Goal: Task Accomplishment & Management: Manage account settings

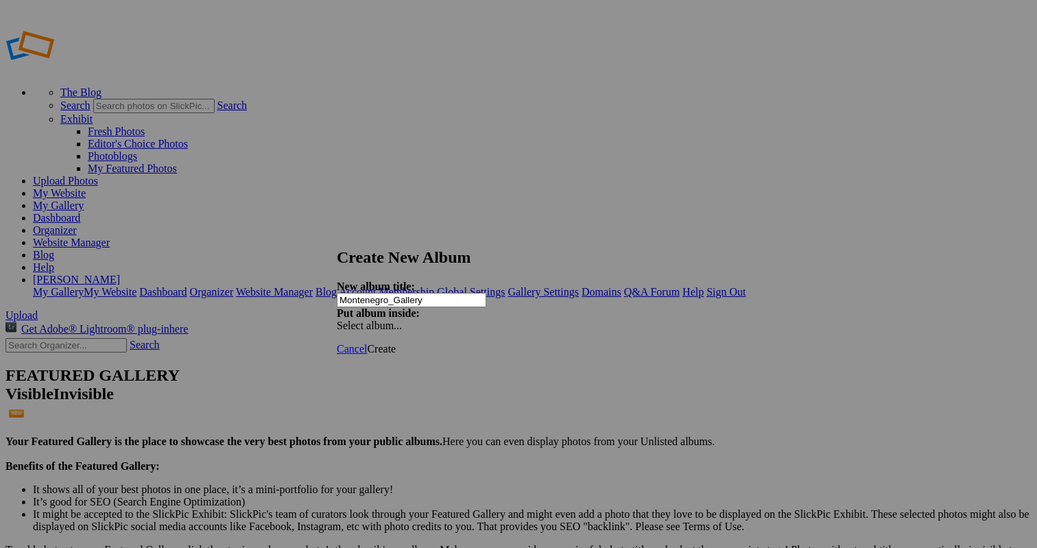
type input "Montenegro_Gallery"
click at [396, 343] on span "Create" at bounding box center [381, 349] width 29 height 12
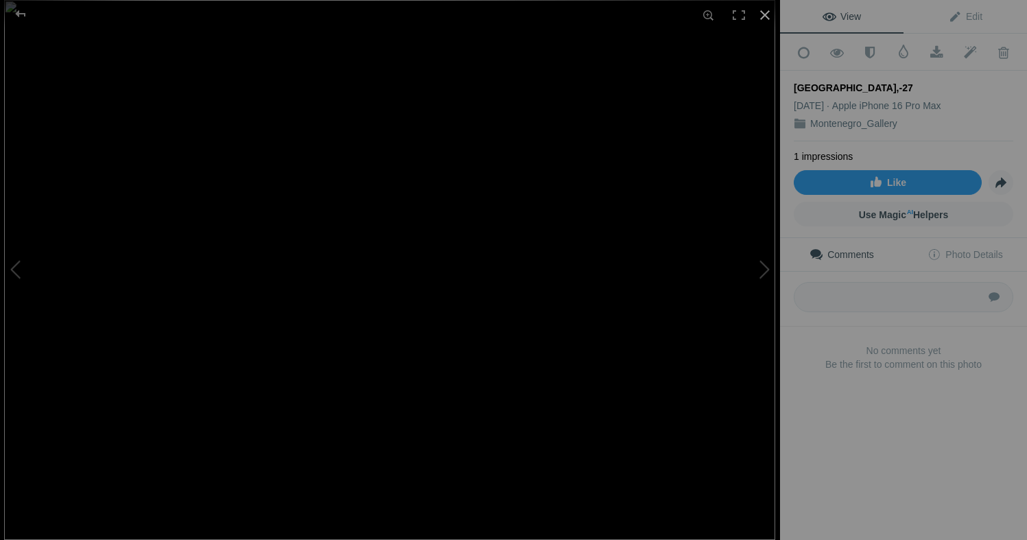
click at [768, 12] on div at bounding box center [765, 15] width 30 height 30
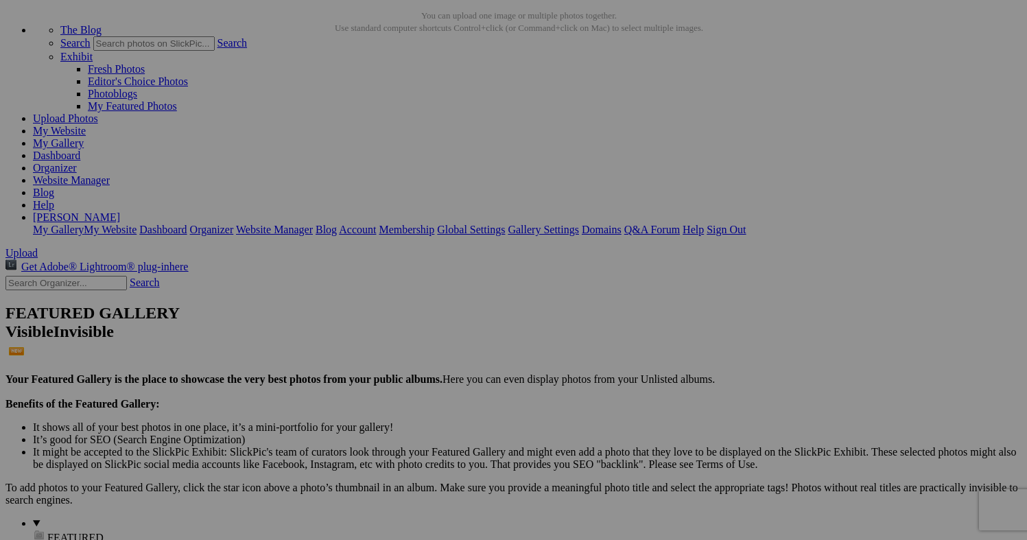
scroll to position [40, 0]
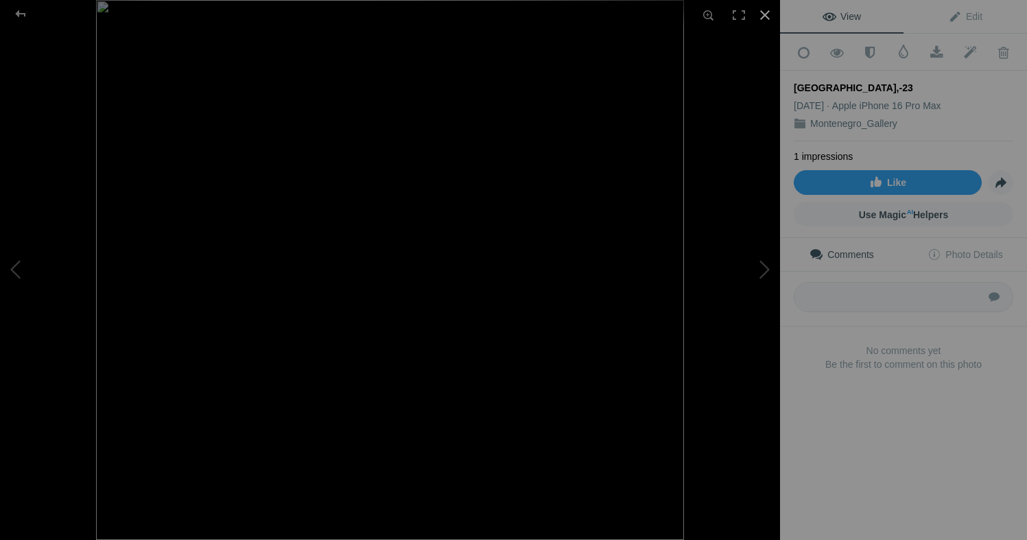
click at [763, 15] on div at bounding box center [765, 15] width 30 height 30
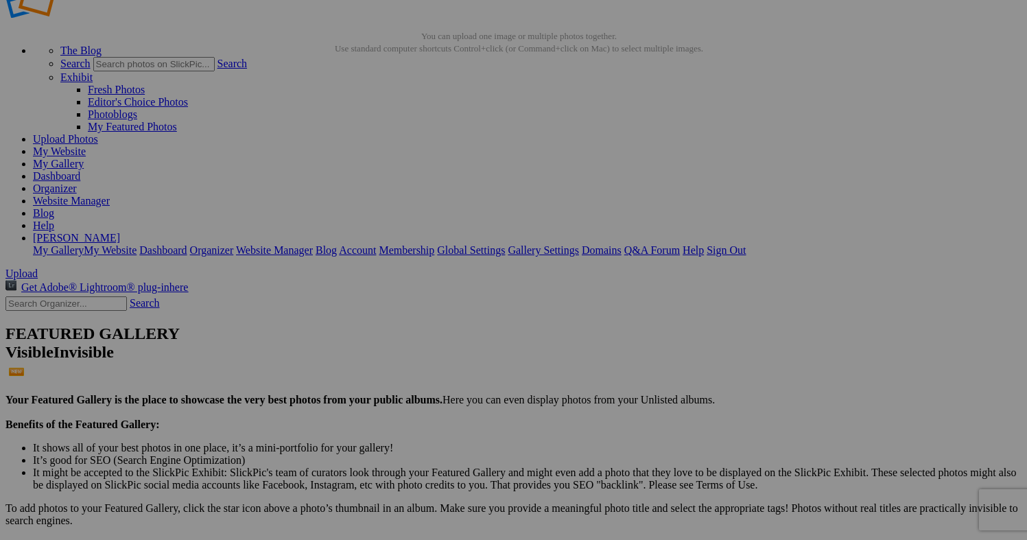
scroll to position [303, 0]
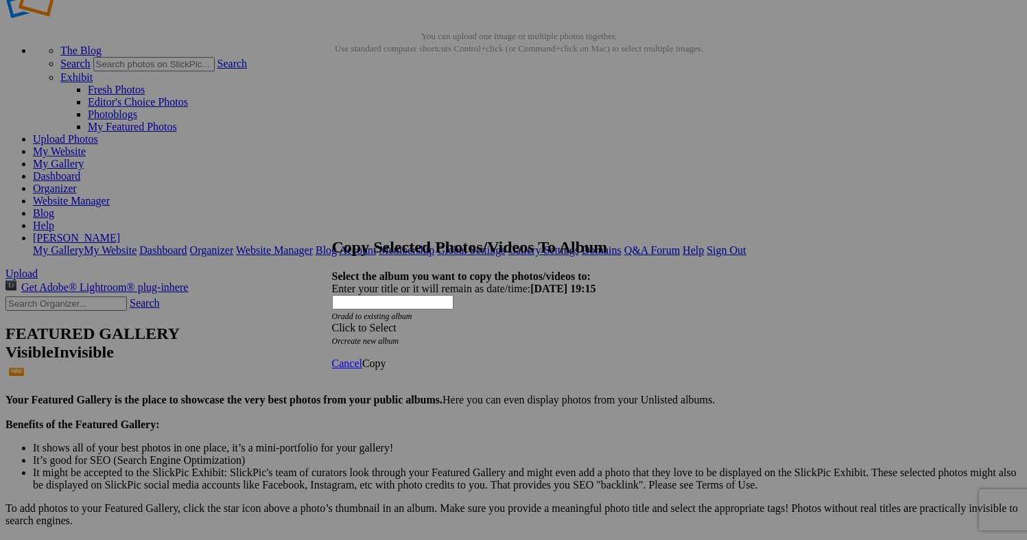
click at [332, 322] on span at bounding box center [332, 328] width 0 height 12
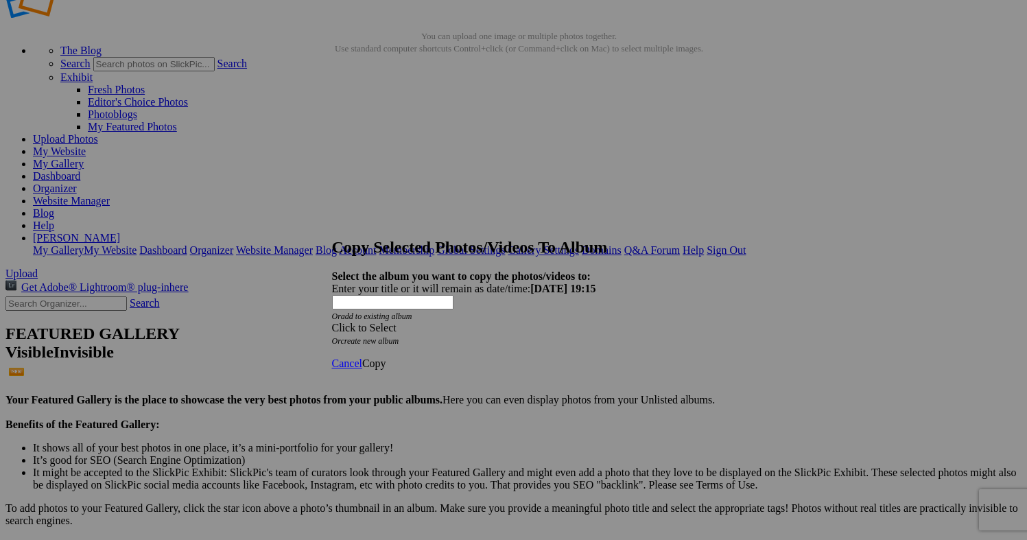
click at [362, 357] on link "Cancel" at bounding box center [347, 363] width 30 height 12
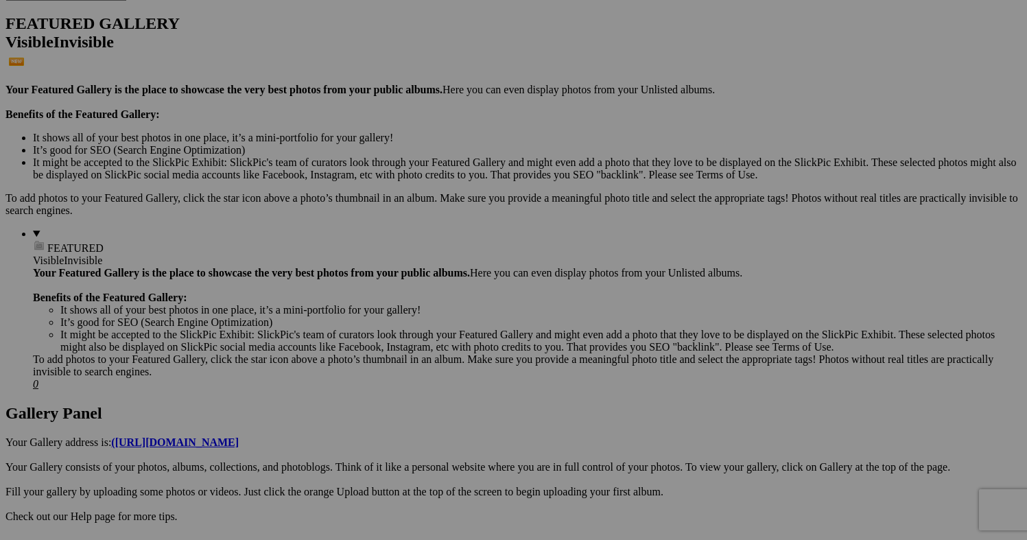
scroll to position [357, 0]
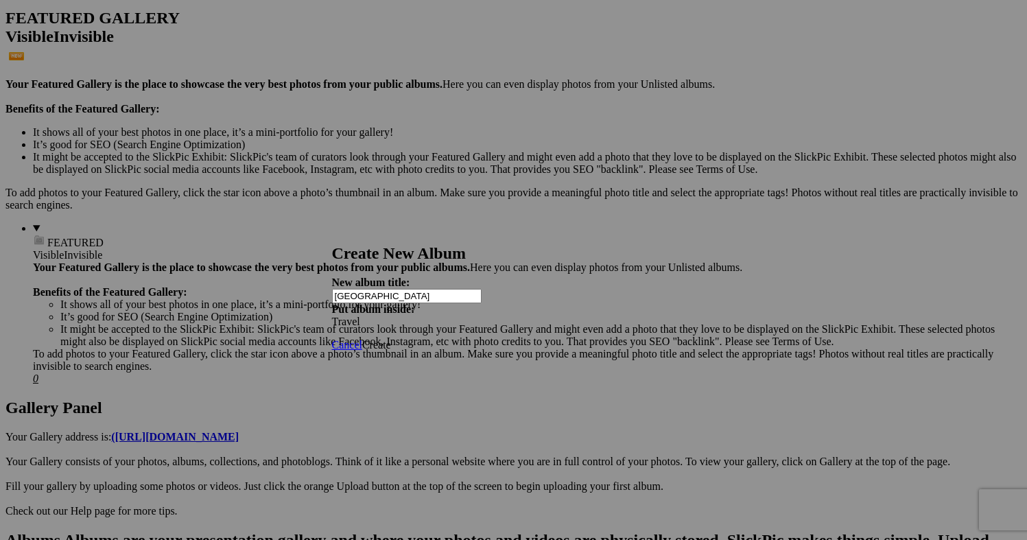
type input "[GEOGRAPHIC_DATA]"
click at [391, 339] on span "Create" at bounding box center [376, 345] width 29 height 12
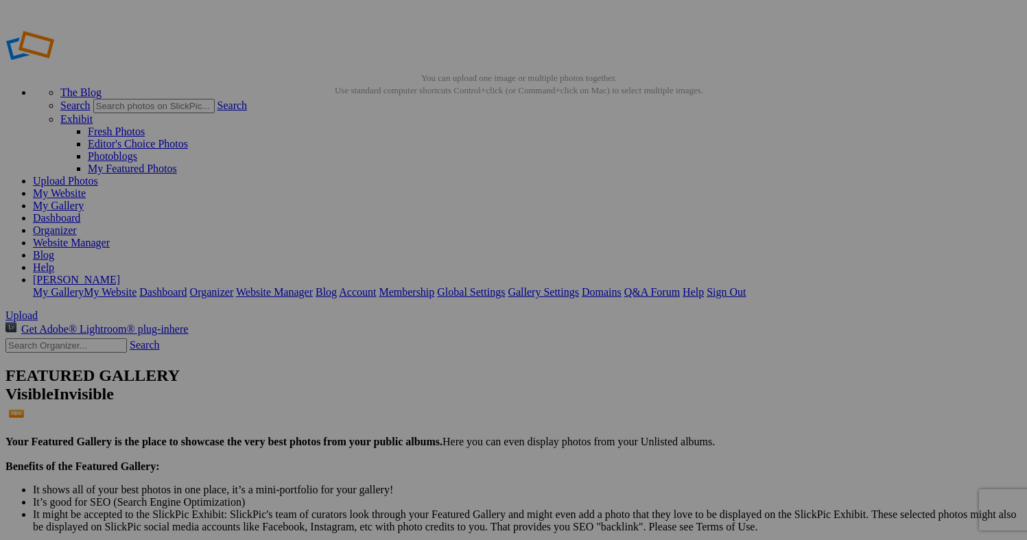
scroll to position [0, 0]
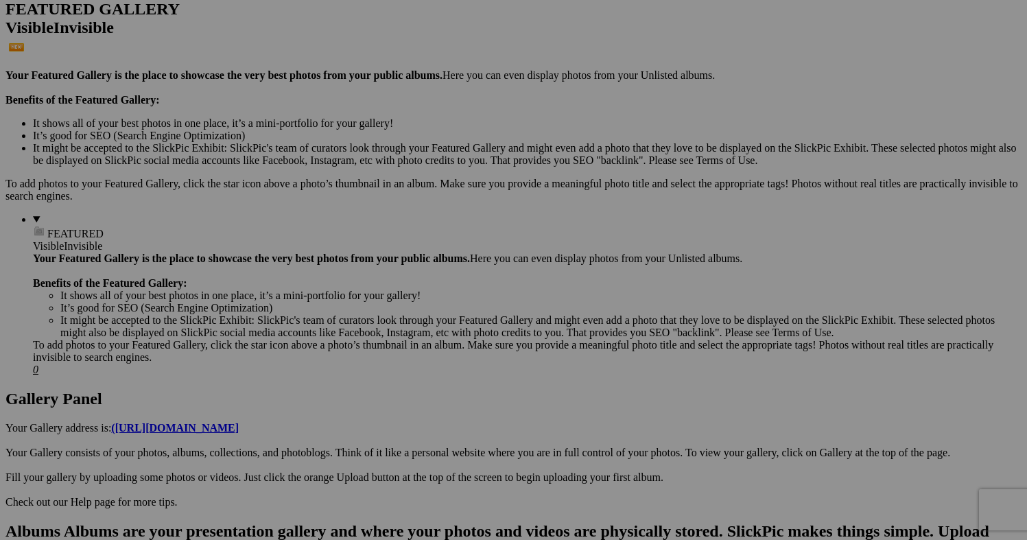
scroll to position [382, 0]
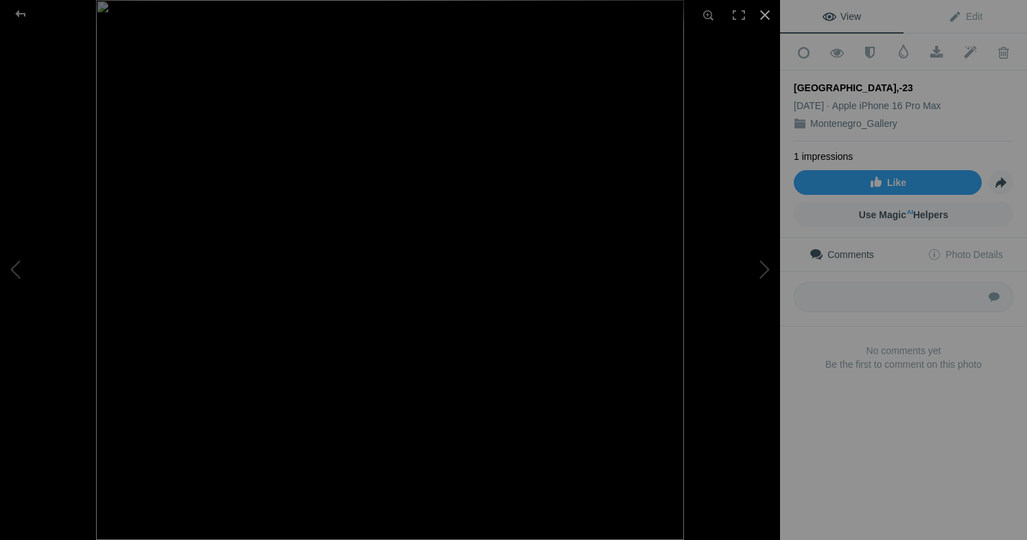
click at [769, 16] on div at bounding box center [765, 15] width 30 height 30
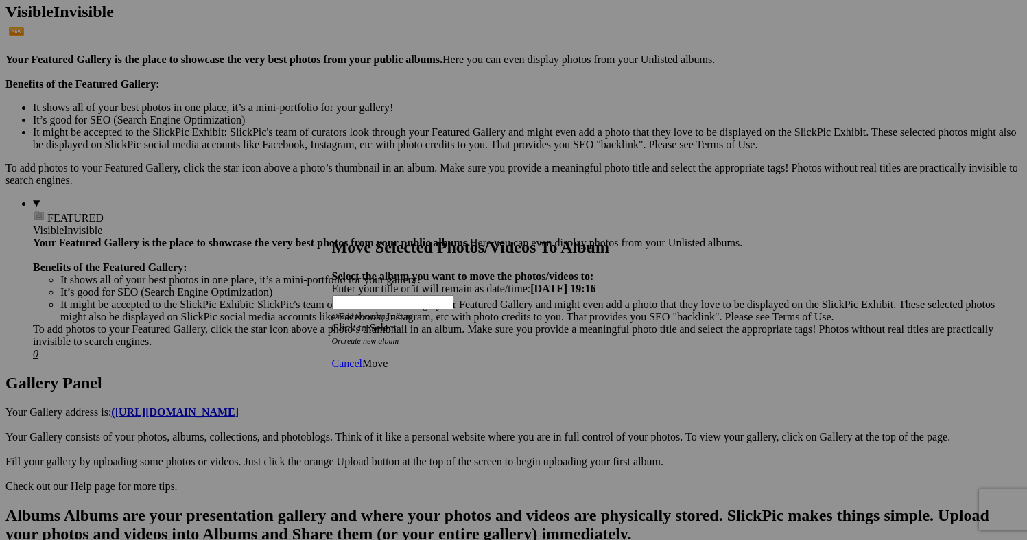
click at [332, 322] on span at bounding box center [332, 328] width 0 height 12
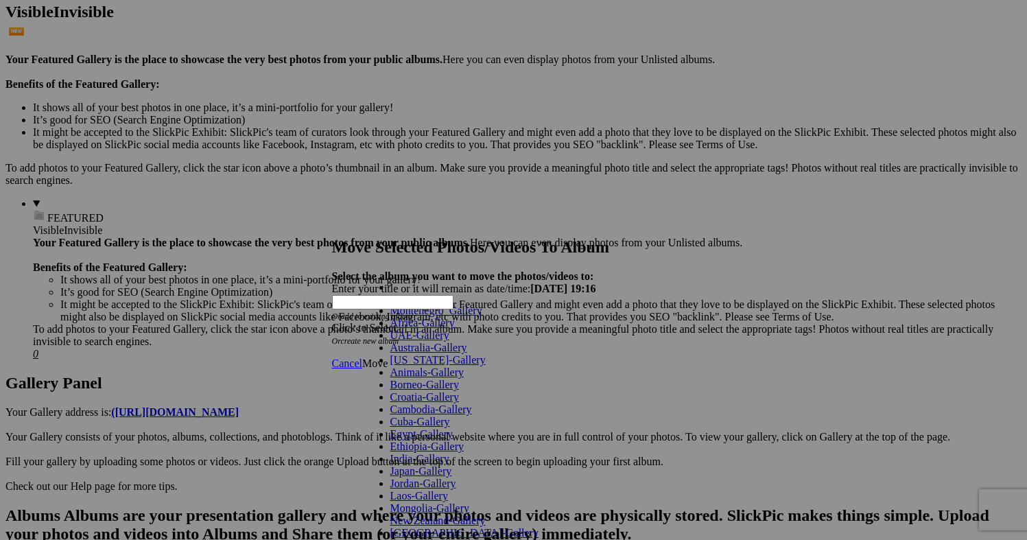
scroll to position [303, 0]
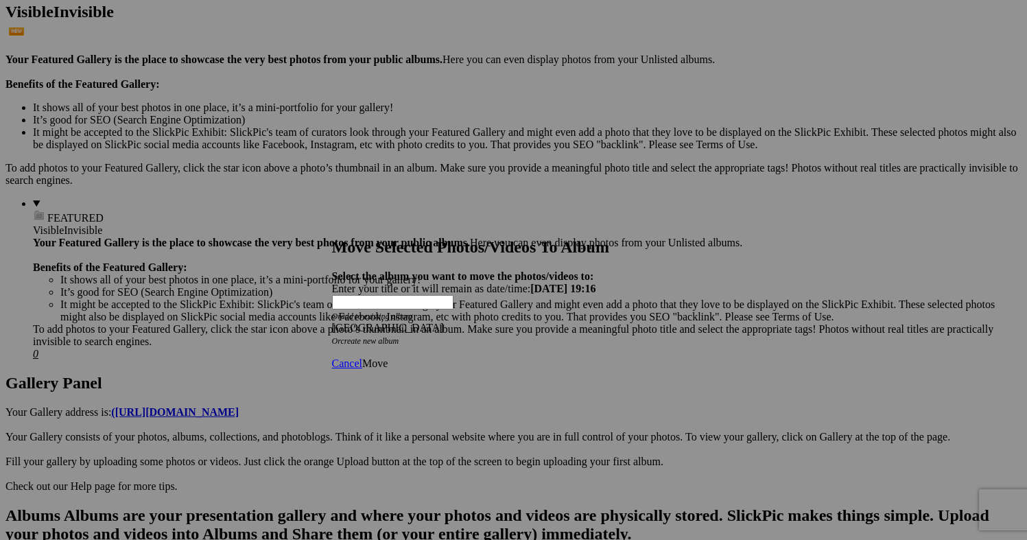
click at [388, 357] on link "Move" at bounding box center [374, 363] width 25 height 12
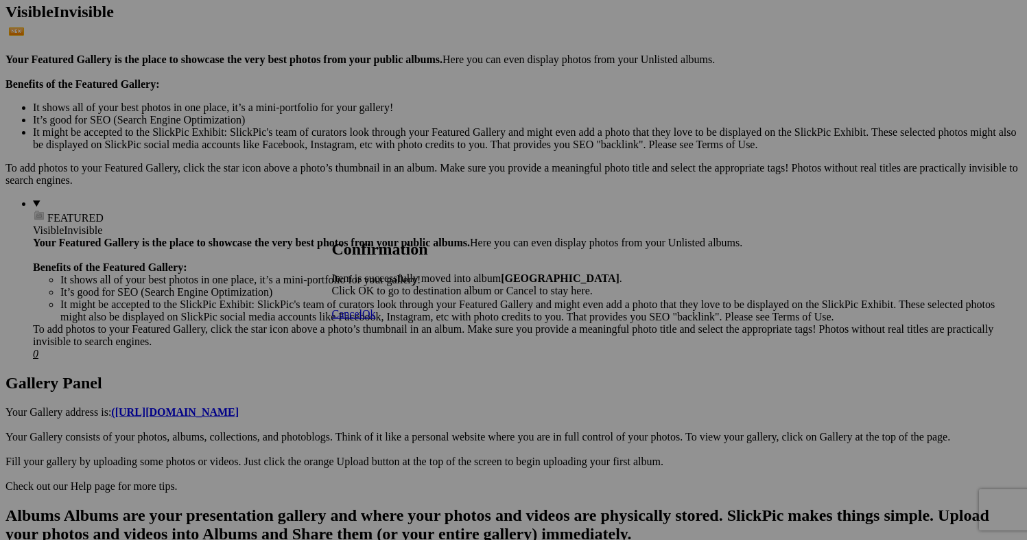
click at [362, 320] on span "Cancel" at bounding box center [347, 314] width 30 height 12
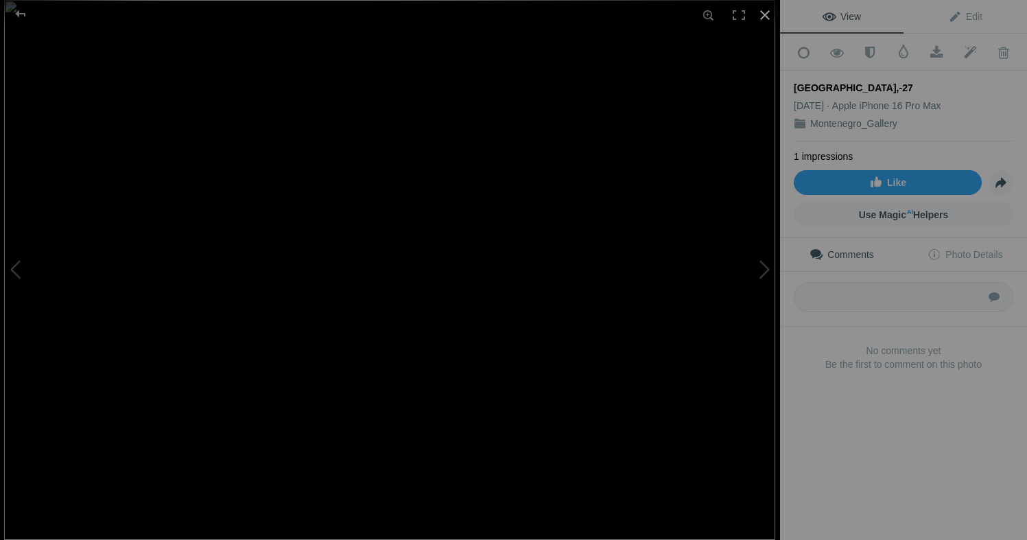
click at [764, 12] on div at bounding box center [765, 15] width 30 height 30
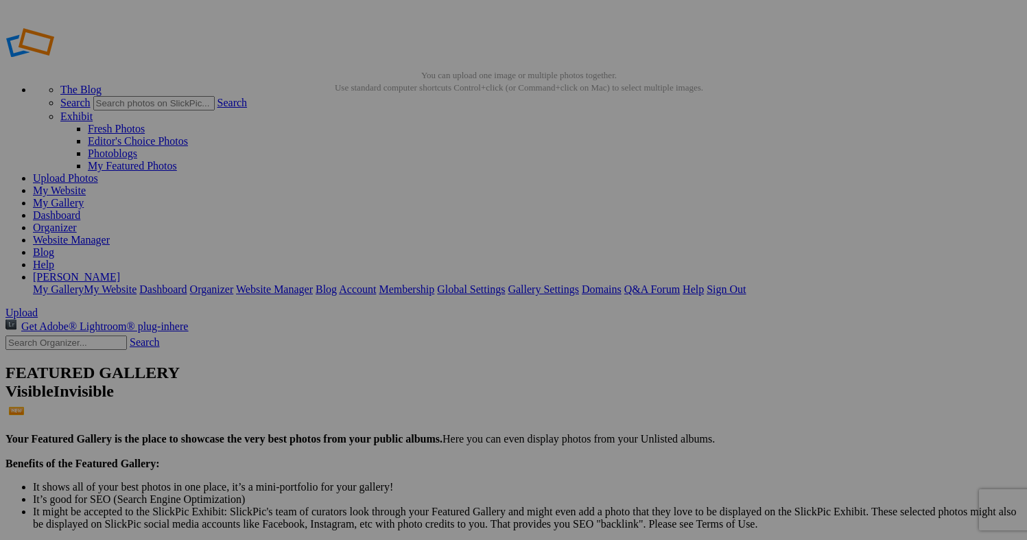
scroll to position [12, 0]
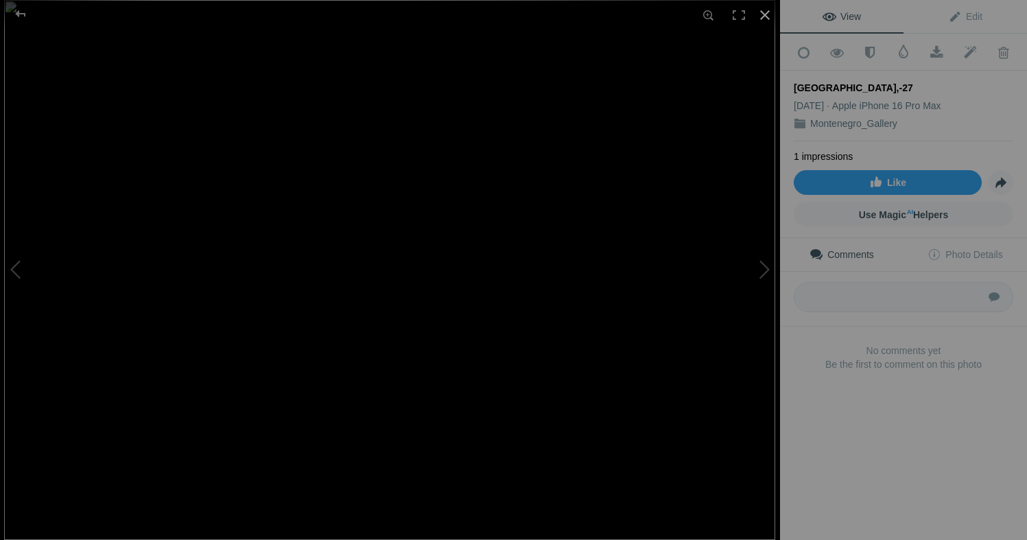
click at [767, 18] on div at bounding box center [765, 15] width 30 height 30
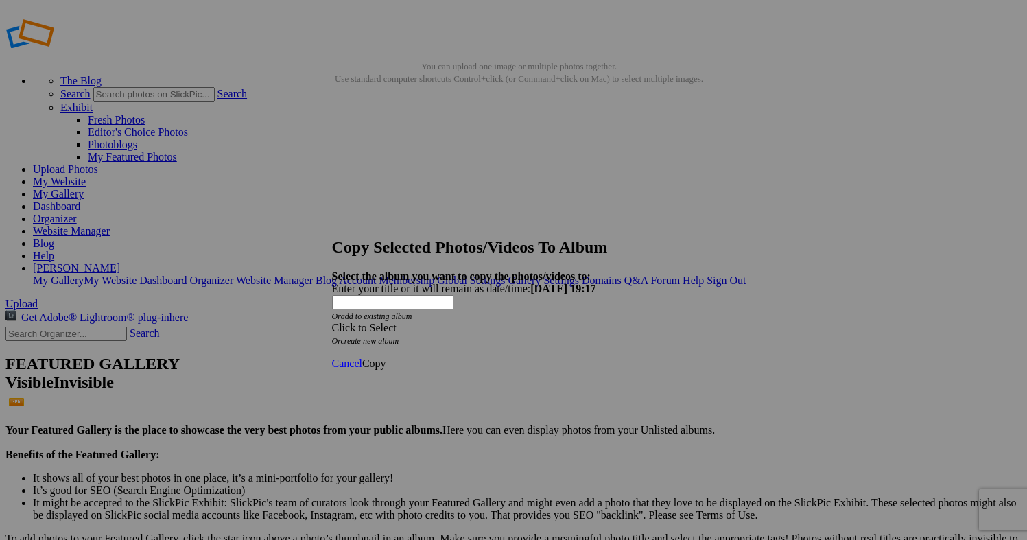
click at [523, 322] on div "Click to Select" at bounding box center [514, 328] width 364 height 12
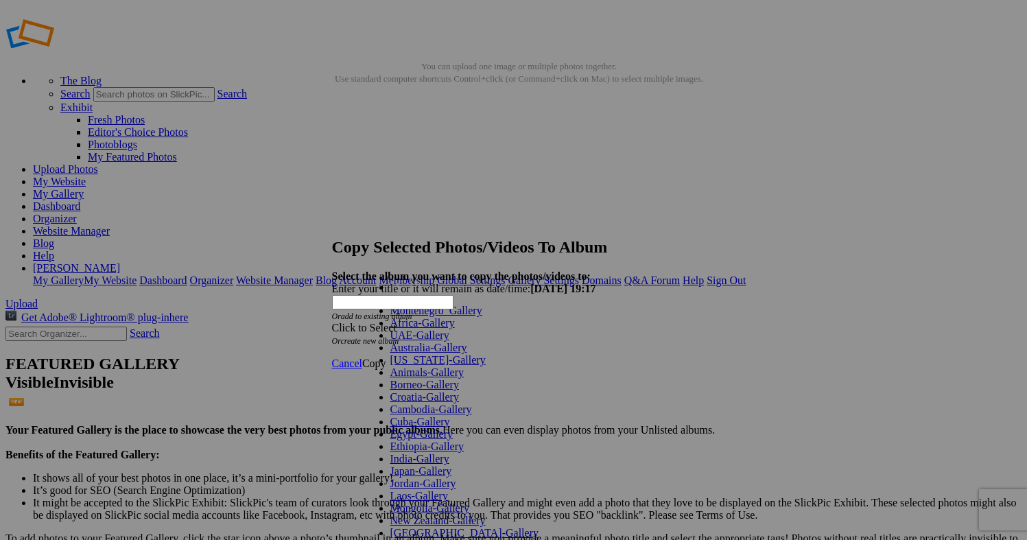
scroll to position [303, 0]
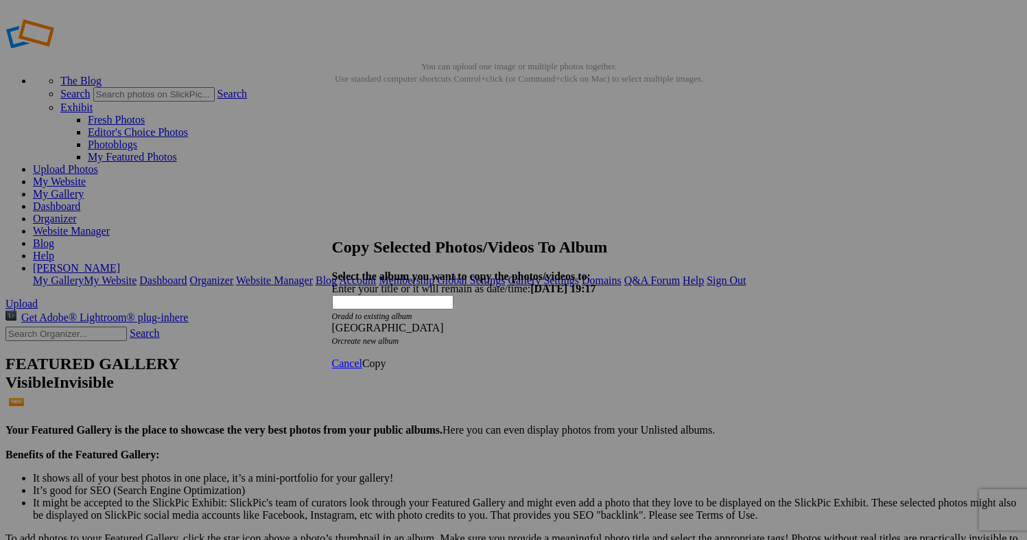
click at [386, 357] on span "Copy" at bounding box center [374, 363] width 24 height 12
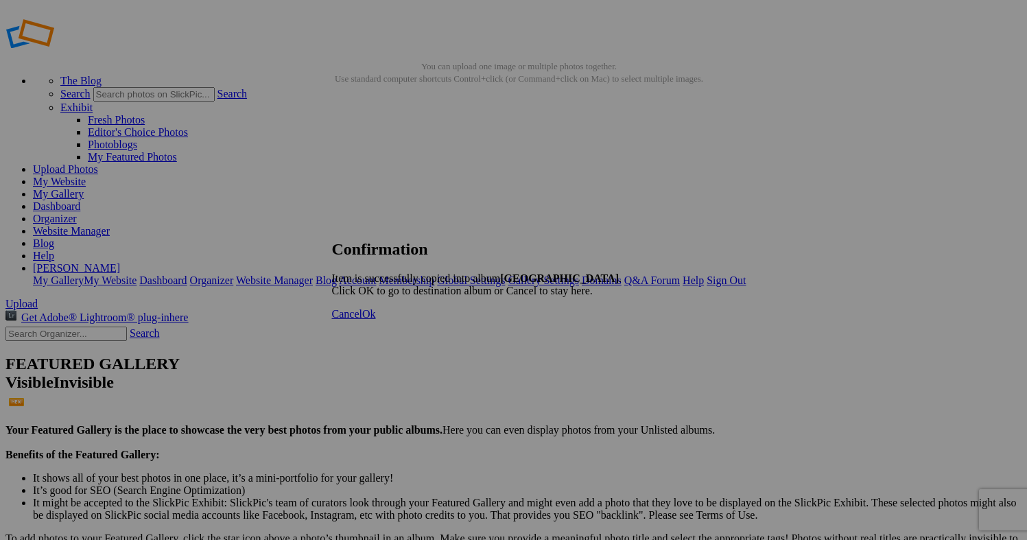
click at [362, 320] on span "Cancel" at bounding box center [347, 314] width 30 height 12
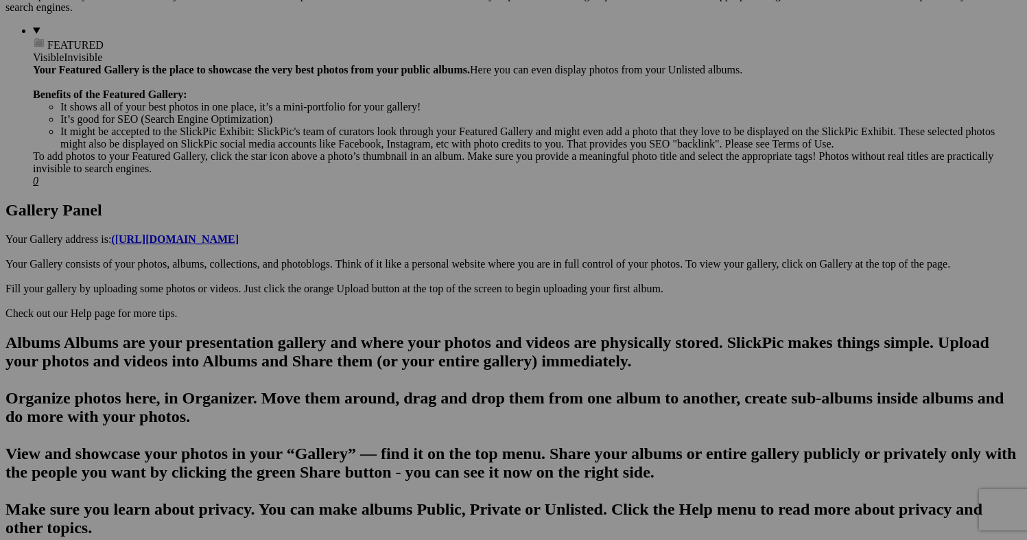
scroll to position [545, 0]
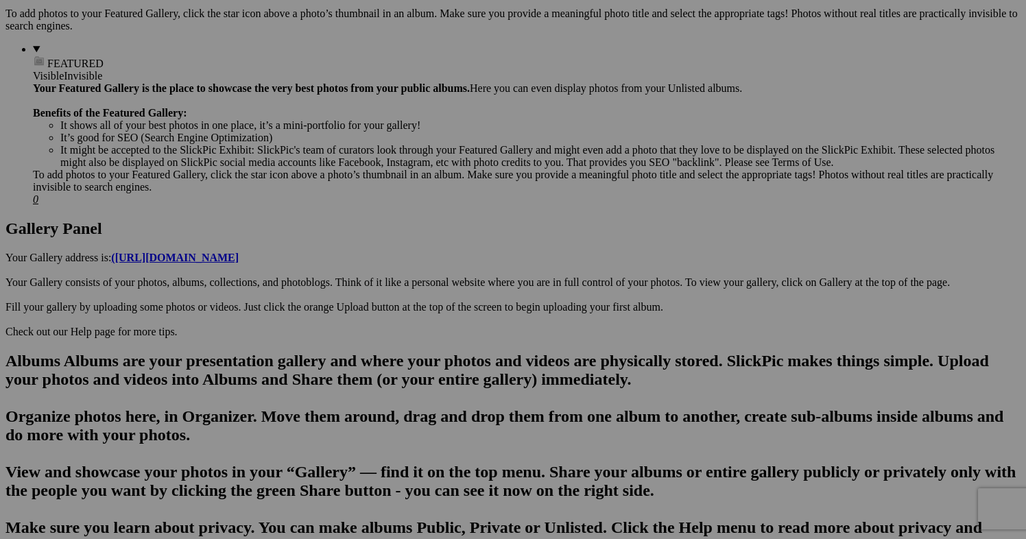
scroll to position [534, 0]
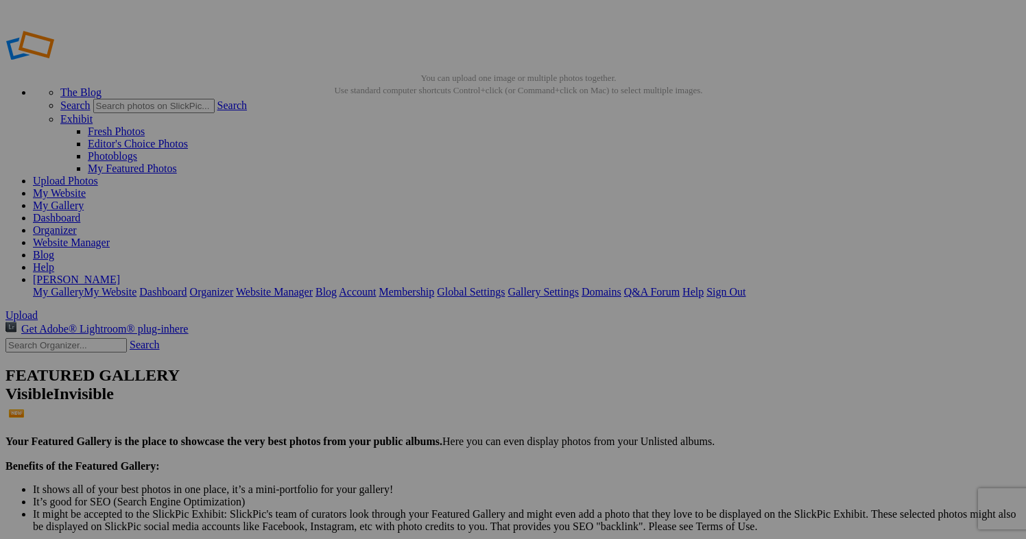
scroll to position [0, 0]
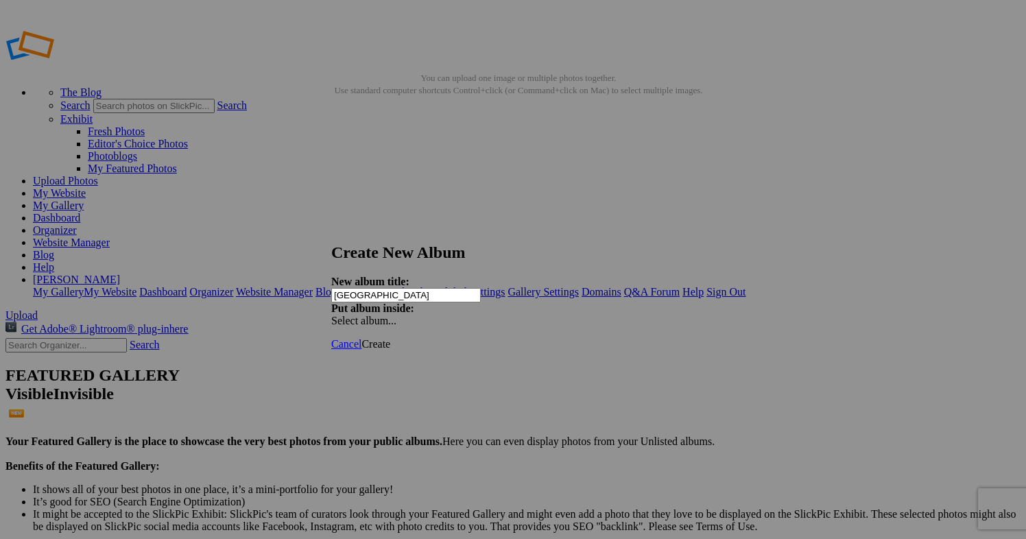
type input "Morocco"
click at [390, 338] on link "Create" at bounding box center [376, 344] width 29 height 12
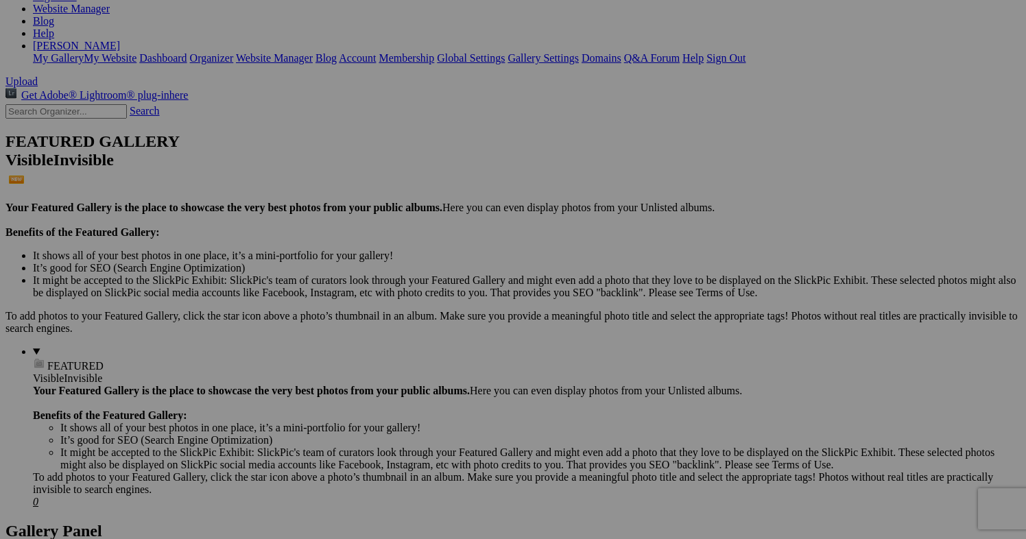
scroll to position [233, 0]
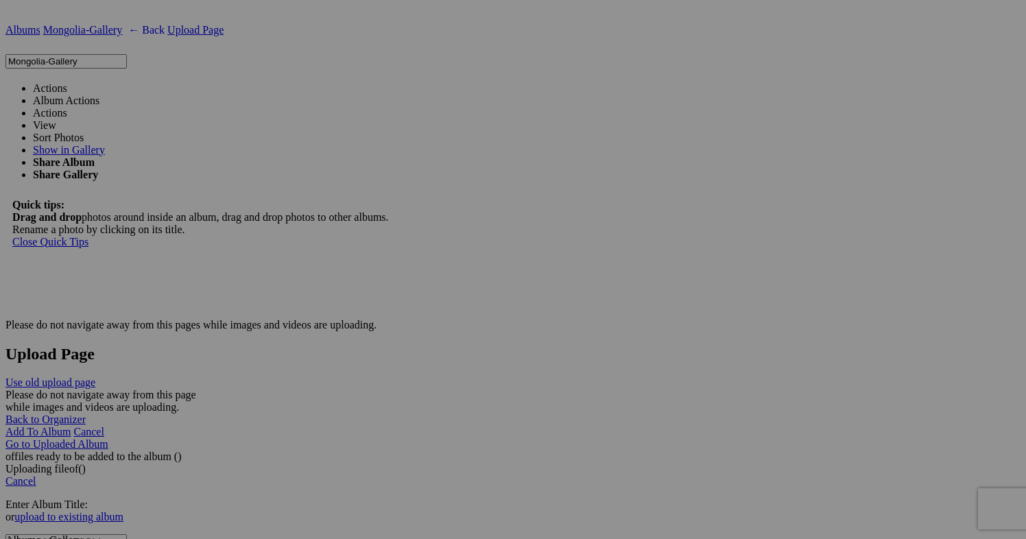
scroll to position [3125, 0]
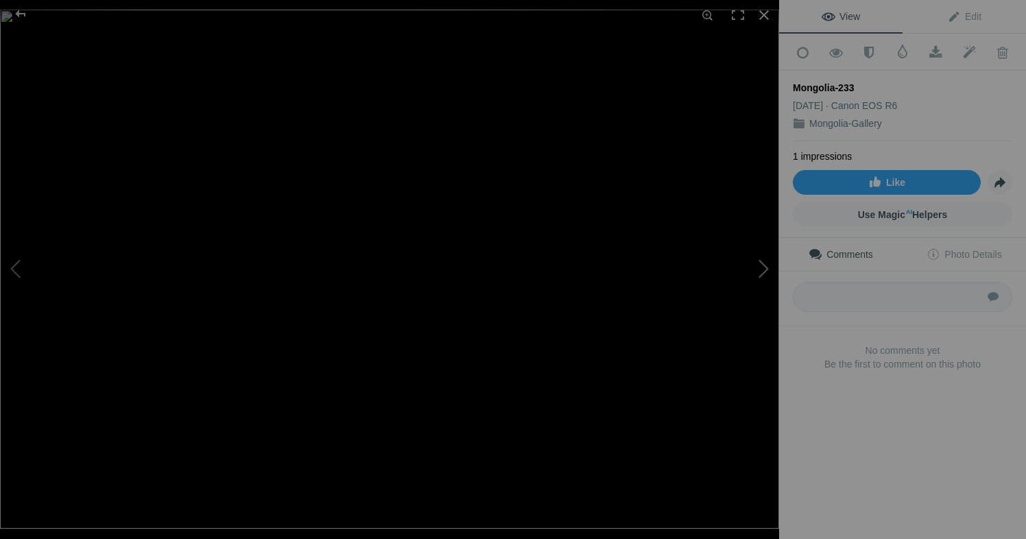
click at [764, 274] on button at bounding box center [727, 270] width 103 height 194
click at [834, 83] on div "Mongolia-234" at bounding box center [903, 88] width 220 height 14
click at [833, 83] on div "Mongolia-234" at bounding box center [903, 88] width 220 height 14
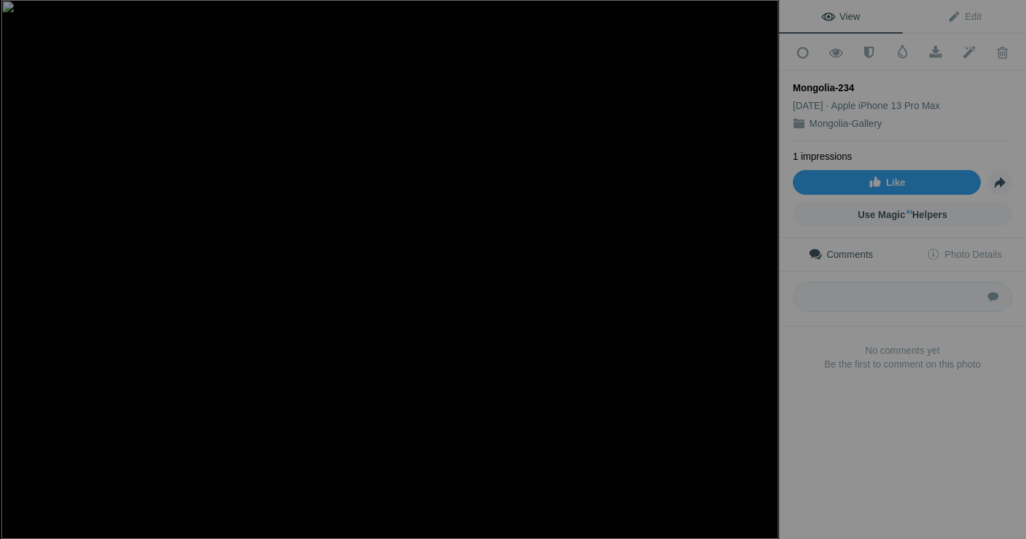
click at [833, 83] on div "Mongolia-234" at bounding box center [903, 88] width 220 height 14
click at [770, 14] on div at bounding box center [764, 15] width 30 height 30
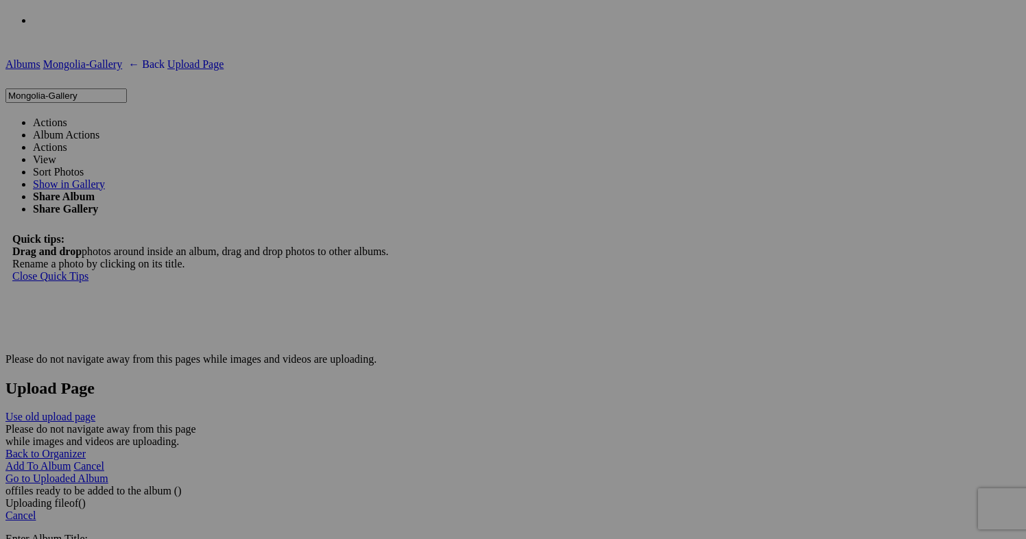
scroll to position [3087, 0]
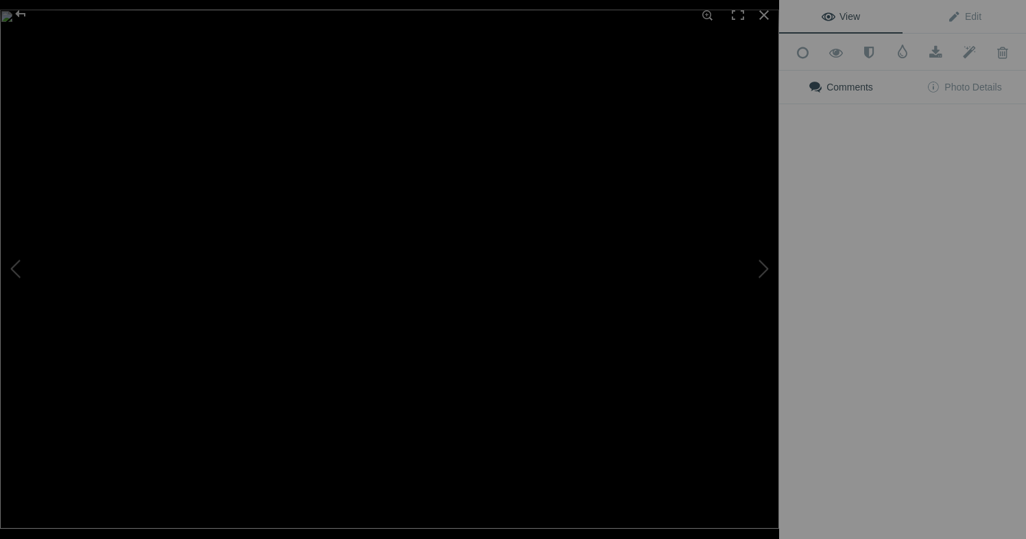
click at [738, 285] on button at bounding box center [727, 270] width 103 height 194
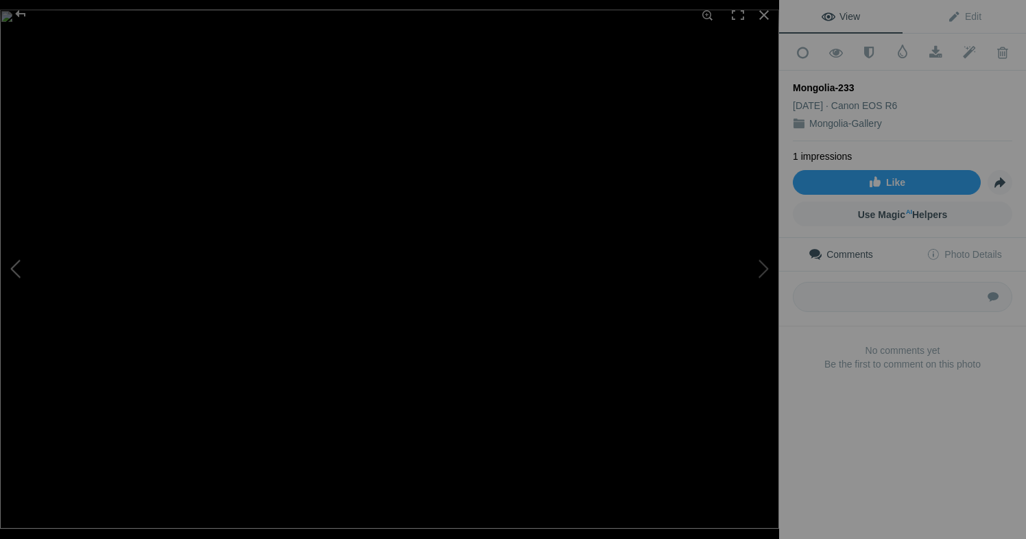
click at [14, 261] on button at bounding box center [51, 270] width 103 height 194
click at [764, 272] on button at bounding box center [727, 270] width 103 height 194
click at [762, 12] on div at bounding box center [764, 15] width 30 height 30
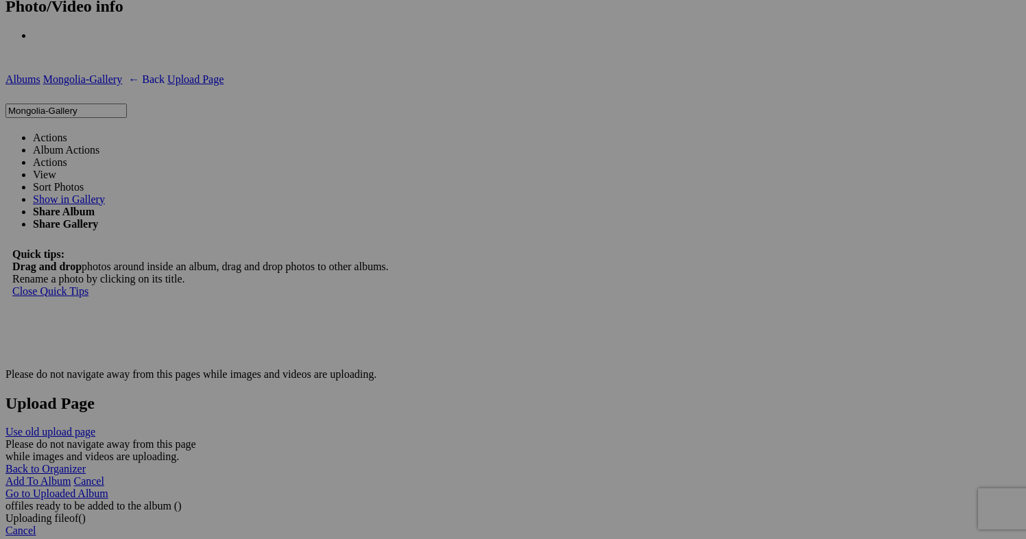
scroll to position [3112, 0]
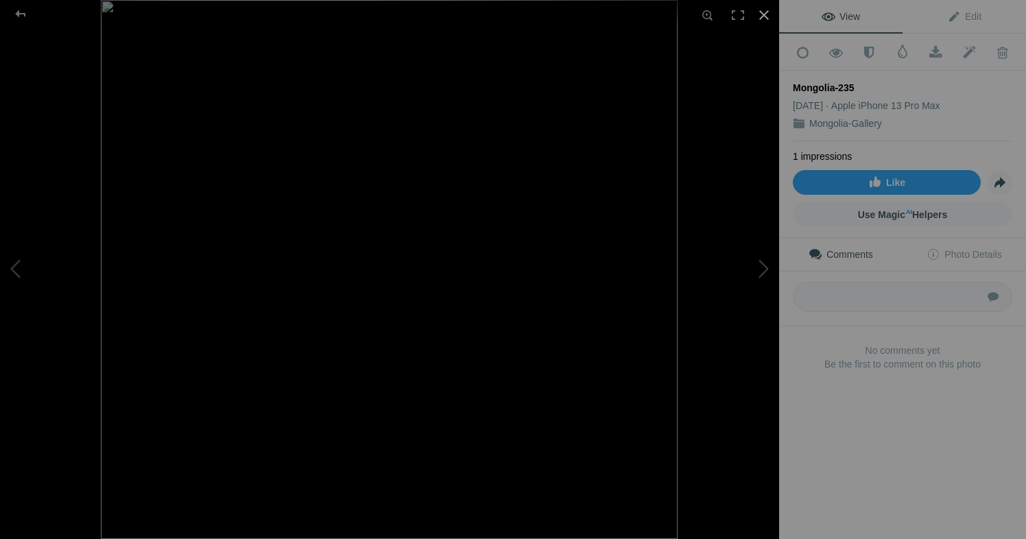
click at [768, 10] on div at bounding box center [764, 15] width 30 height 30
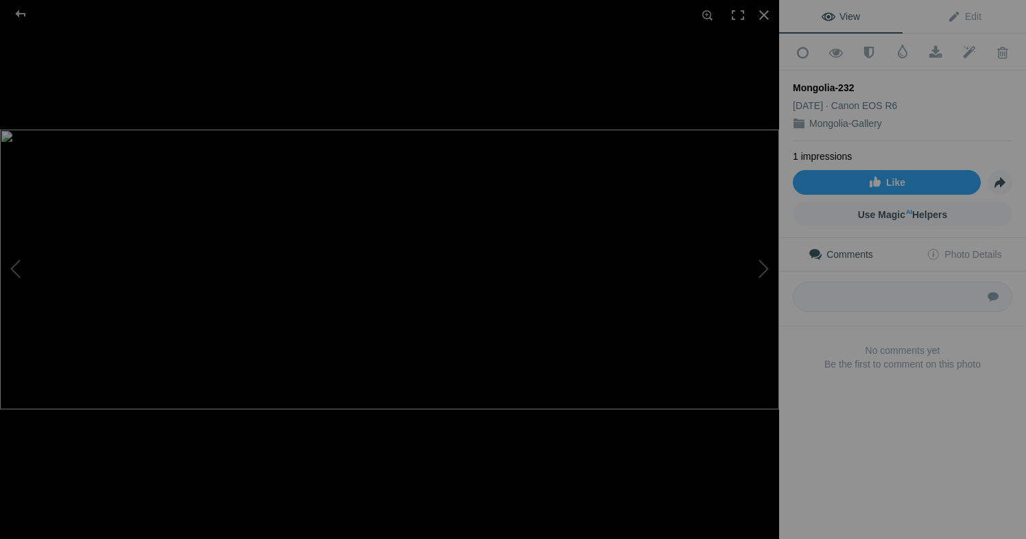
click at [654, 256] on img at bounding box center [389, 270] width 779 height 280
click at [770, 12] on div at bounding box center [764, 15] width 30 height 30
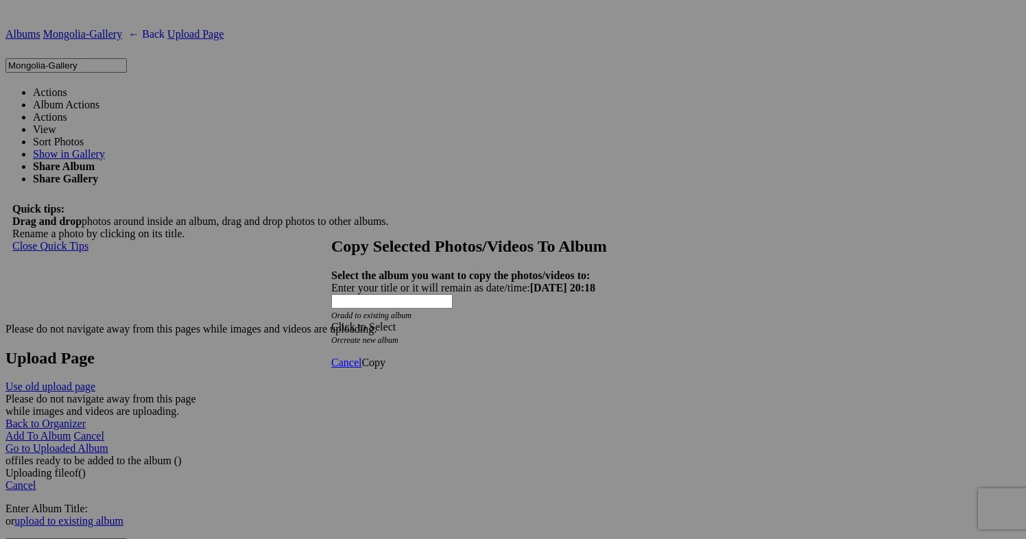
click at [362, 357] on span "Cancel" at bounding box center [346, 363] width 30 height 12
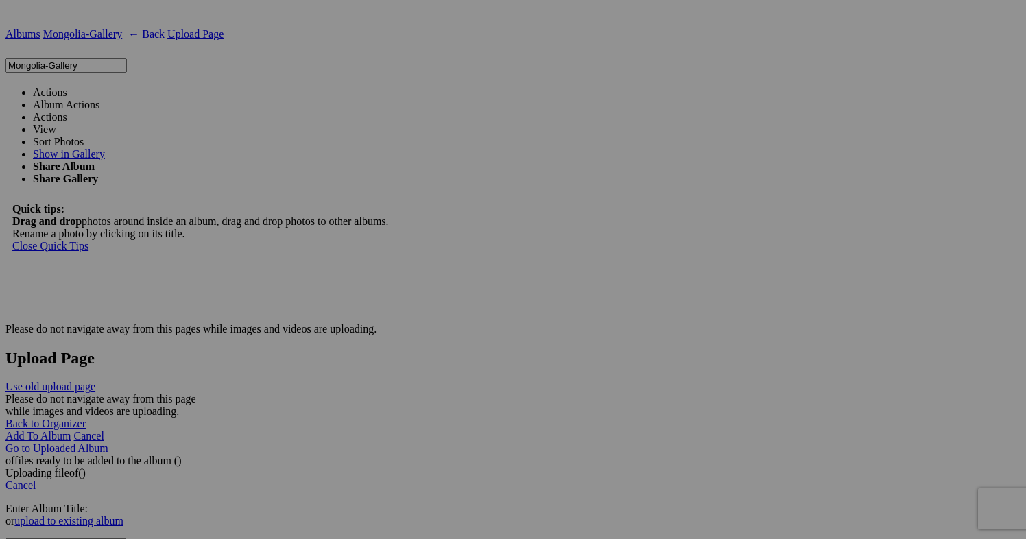
click at [67, 86] on span at bounding box center [67, 92] width 0 height 12
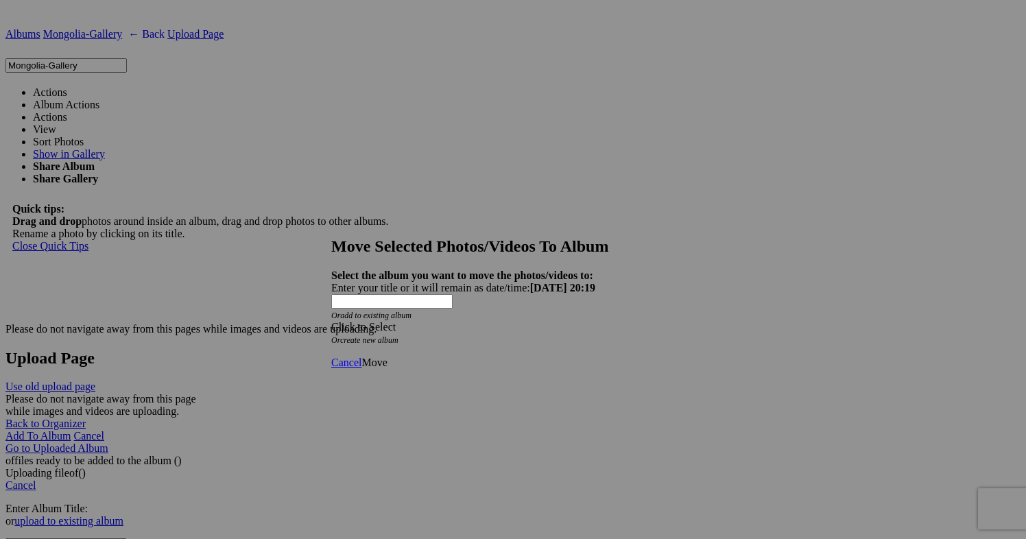
click at [565, 321] on div "Click to Select" at bounding box center [513, 327] width 364 height 12
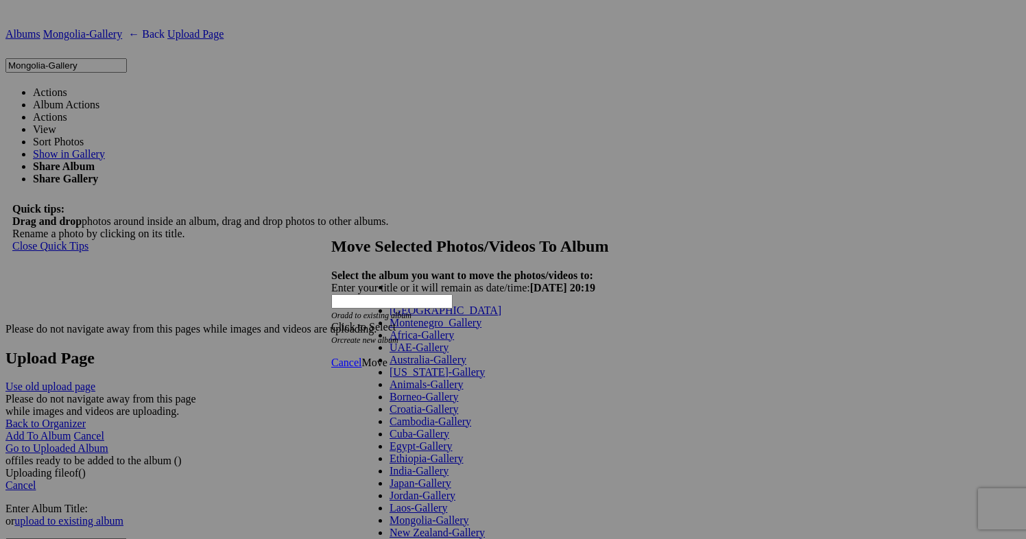
click at [489, 316] on link "[GEOGRAPHIC_DATA]" at bounding box center [446, 311] width 112 height 12
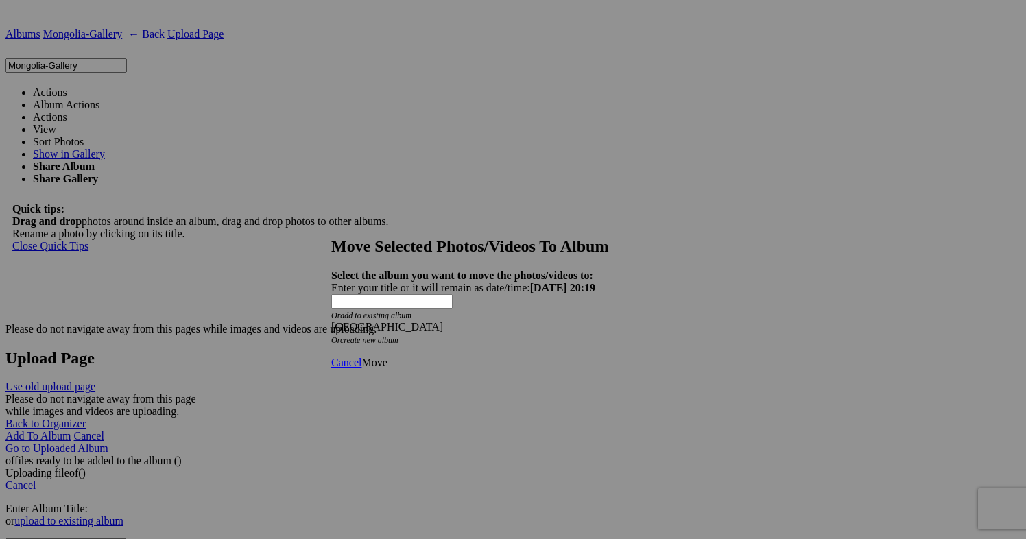
click at [387, 357] on span "Move" at bounding box center [374, 363] width 25 height 12
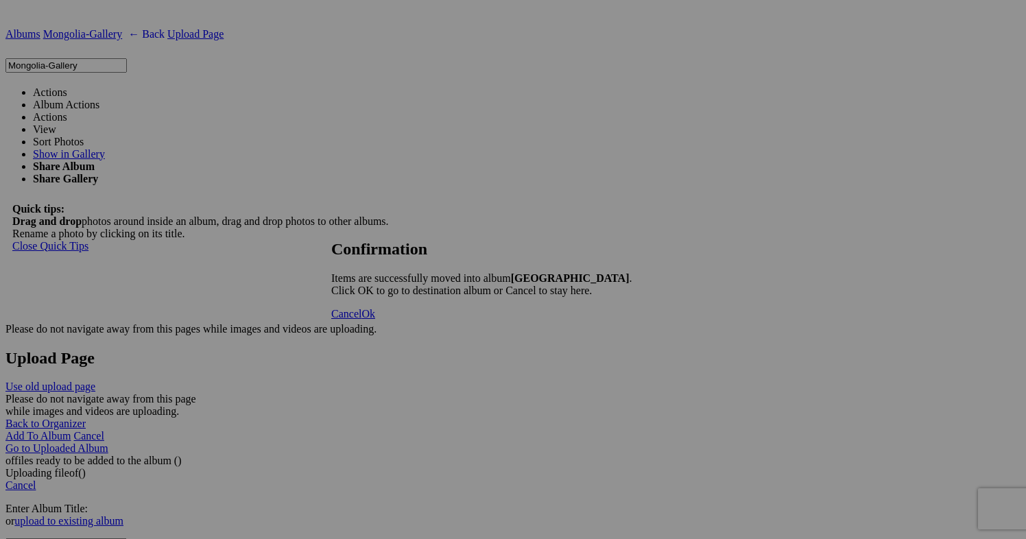
click at [362, 320] on span "Cancel" at bounding box center [346, 314] width 30 height 12
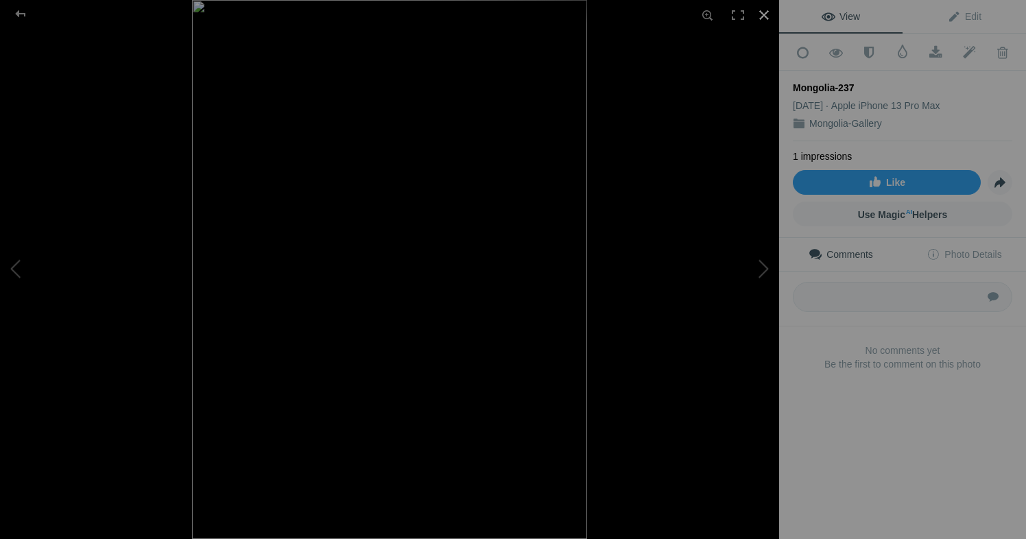
click at [768, 11] on div at bounding box center [764, 15] width 30 height 30
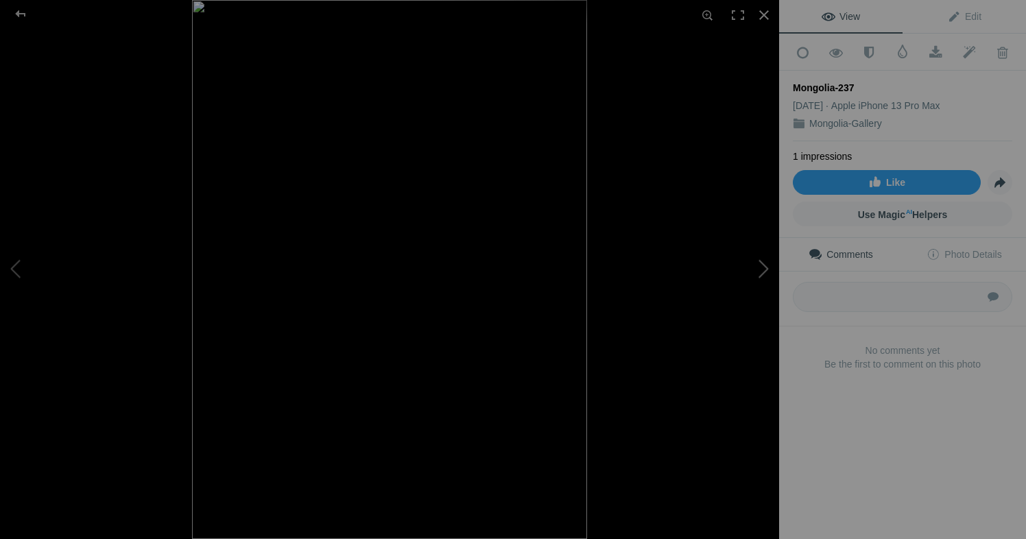
click at [765, 265] on button at bounding box center [727, 270] width 103 height 194
click at [762, 15] on div at bounding box center [764, 15] width 30 height 30
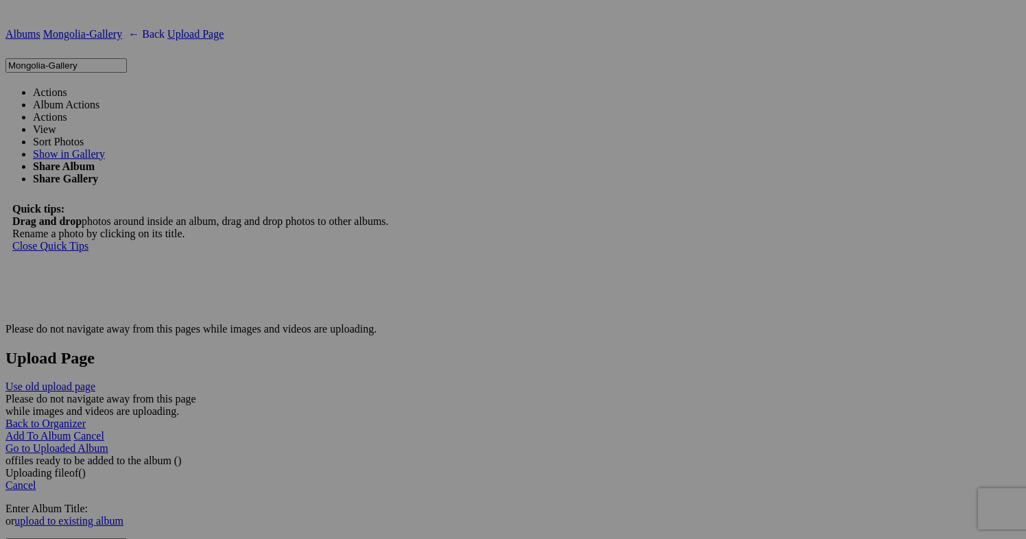
click at [67, 86] on span at bounding box center [67, 92] width 0 height 12
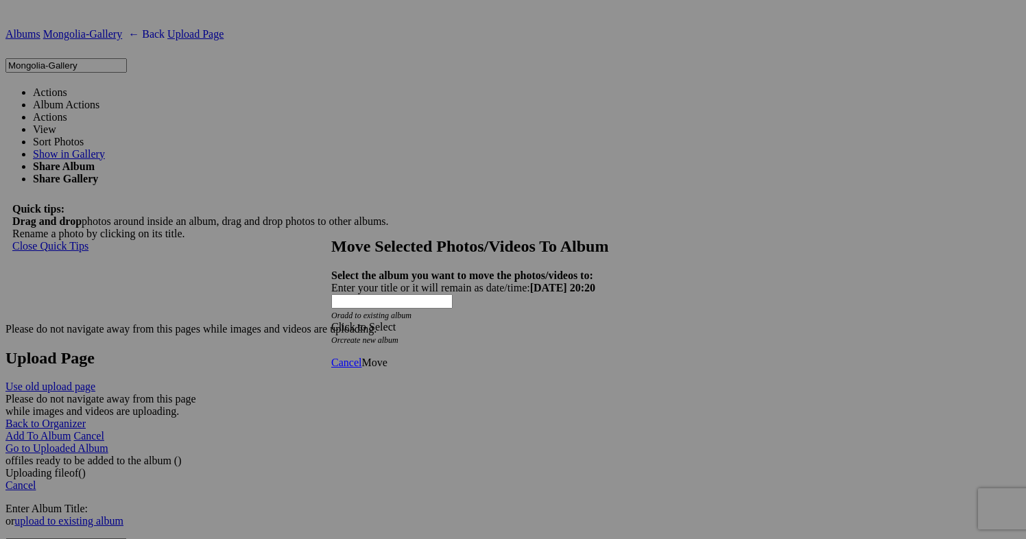
click at [587, 321] on div "Click to Select" at bounding box center [513, 327] width 364 height 12
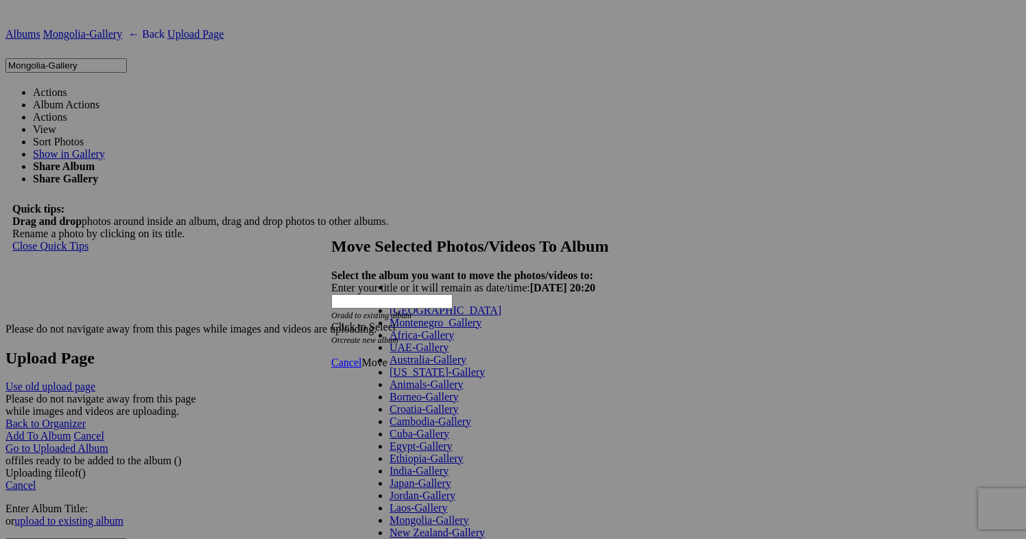
click at [482, 316] on link "[GEOGRAPHIC_DATA]" at bounding box center [446, 311] width 112 height 12
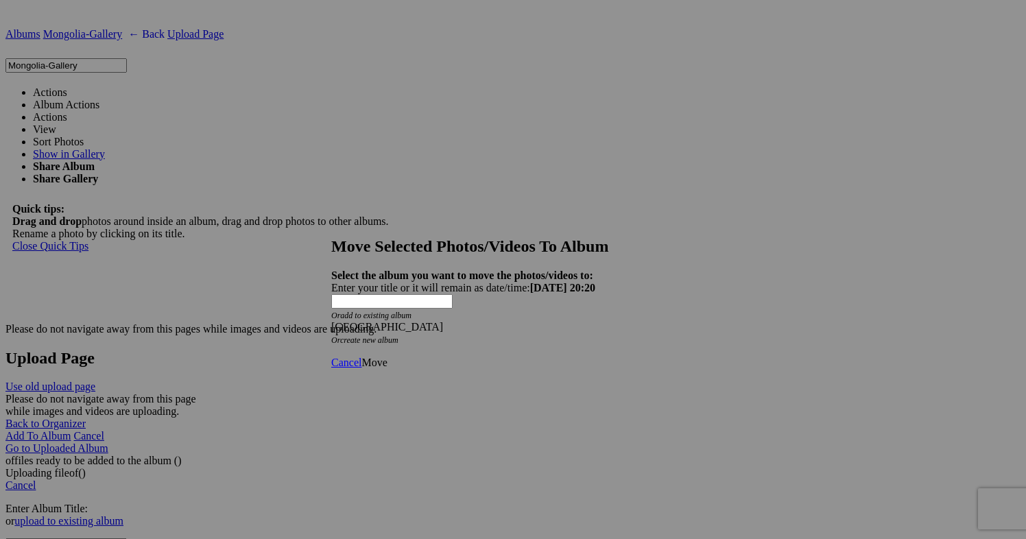
click at [387, 357] on span "Move" at bounding box center [374, 363] width 25 height 12
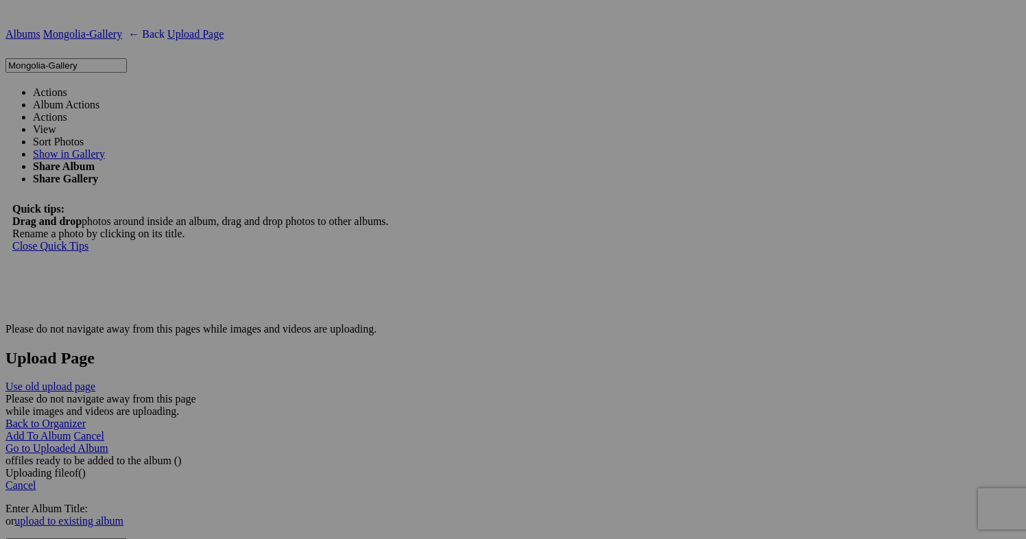
scroll to position [2980, 0]
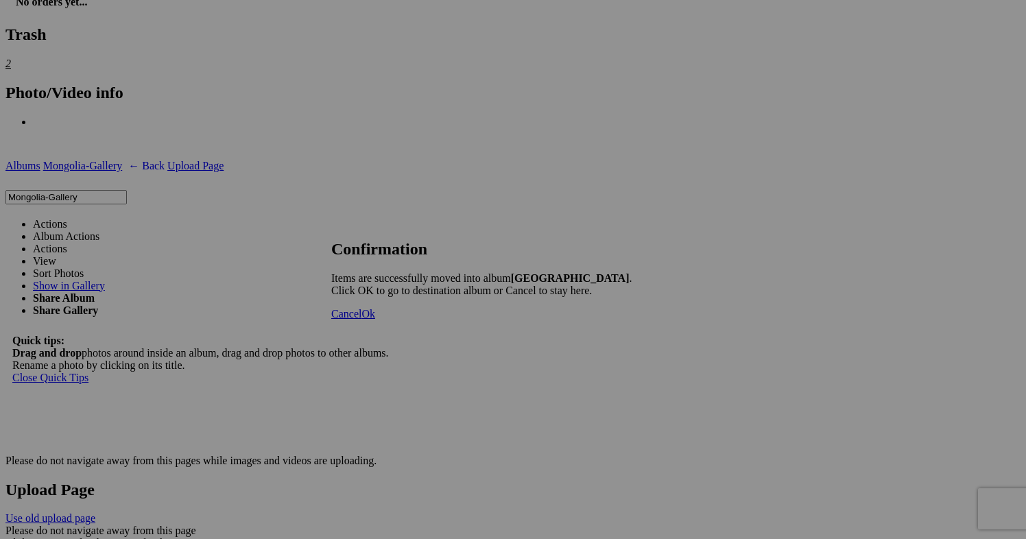
click at [362, 320] on span "Cancel" at bounding box center [346, 314] width 30 height 12
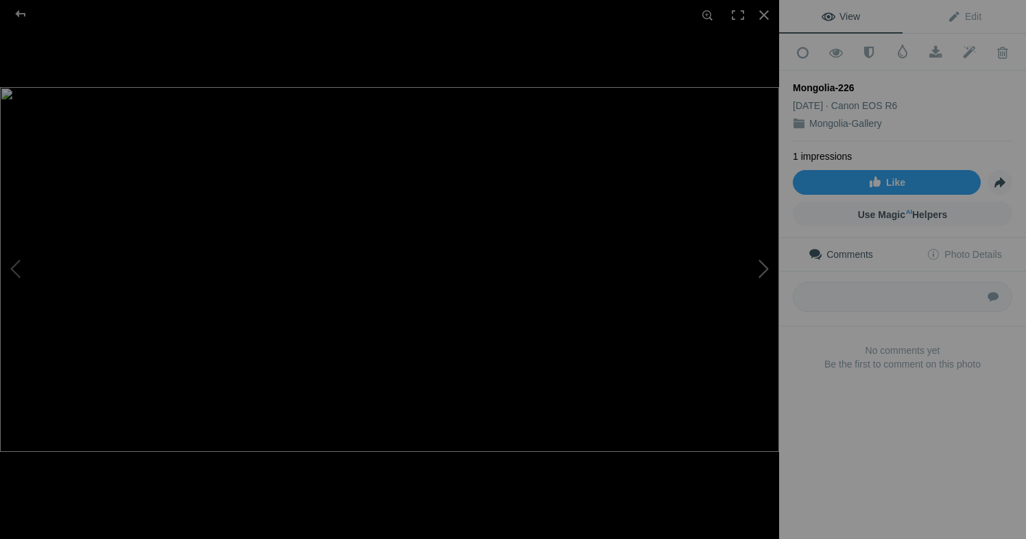
click at [767, 266] on button at bounding box center [727, 270] width 103 height 194
click at [762, 266] on button at bounding box center [727, 270] width 103 height 194
click at [766, 11] on div at bounding box center [764, 15] width 30 height 30
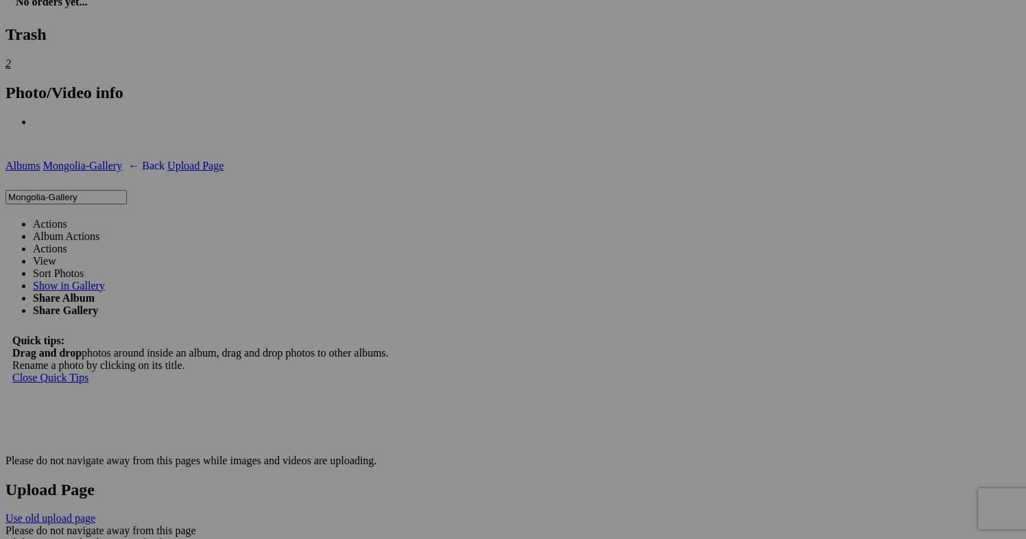
click at [67, 218] on link "Actions" at bounding box center [50, 224] width 34 height 12
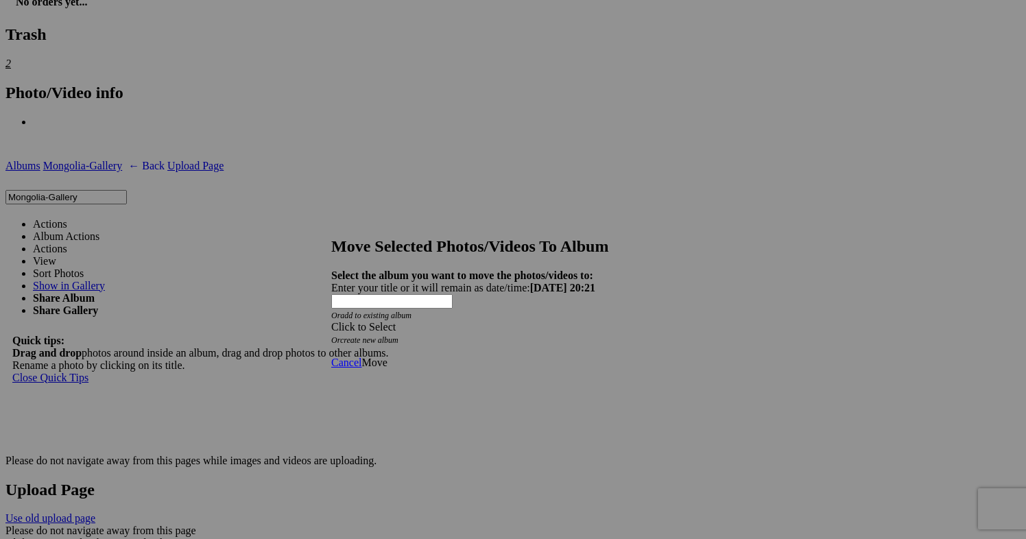
click at [537, 321] on div "Click to Select" at bounding box center [513, 327] width 364 height 12
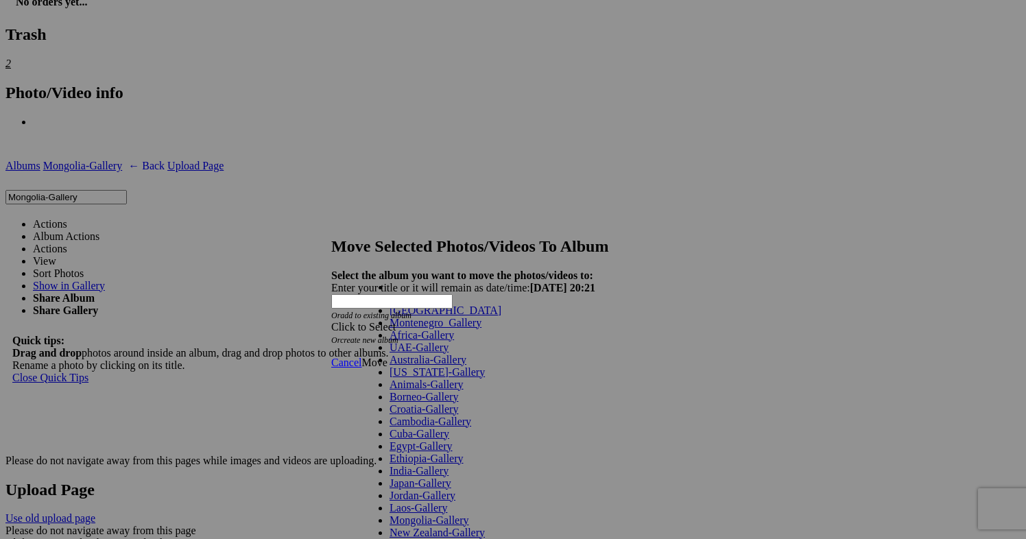
click at [463, 316] on link "[GEOGRAPHIC_DATA]" at bounding box center [446, 311] width 112 height 12
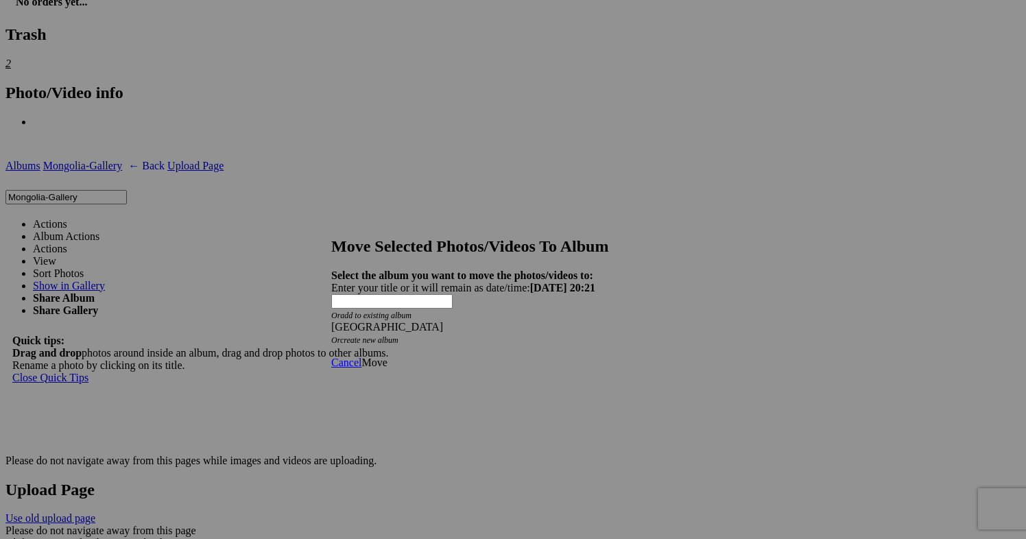
click at [387, 357] on link "Move" at bounding box center [374, 363] width 25 height 12
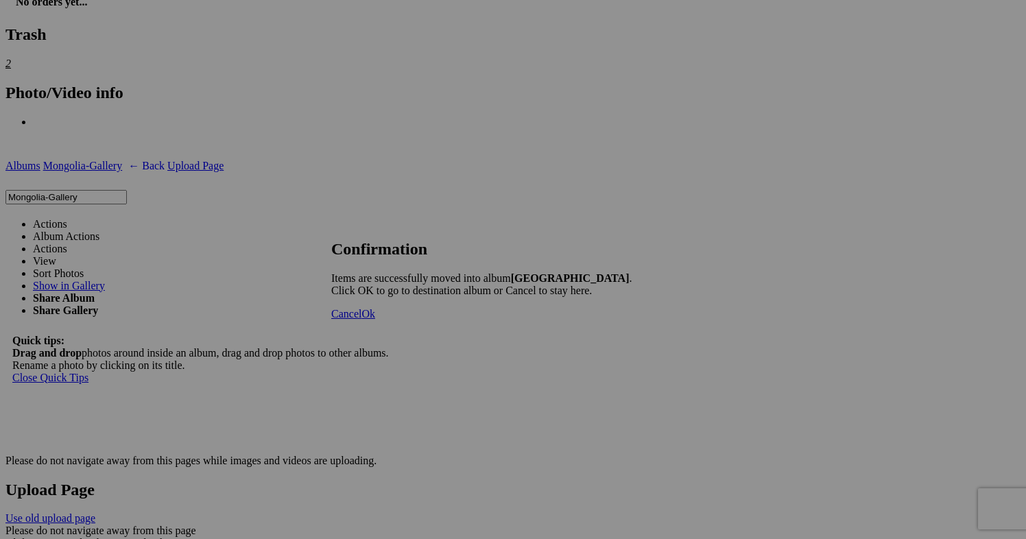
click at [362, 320] on span "Cancel" at bounding box center [346, 314] width 30 height 12
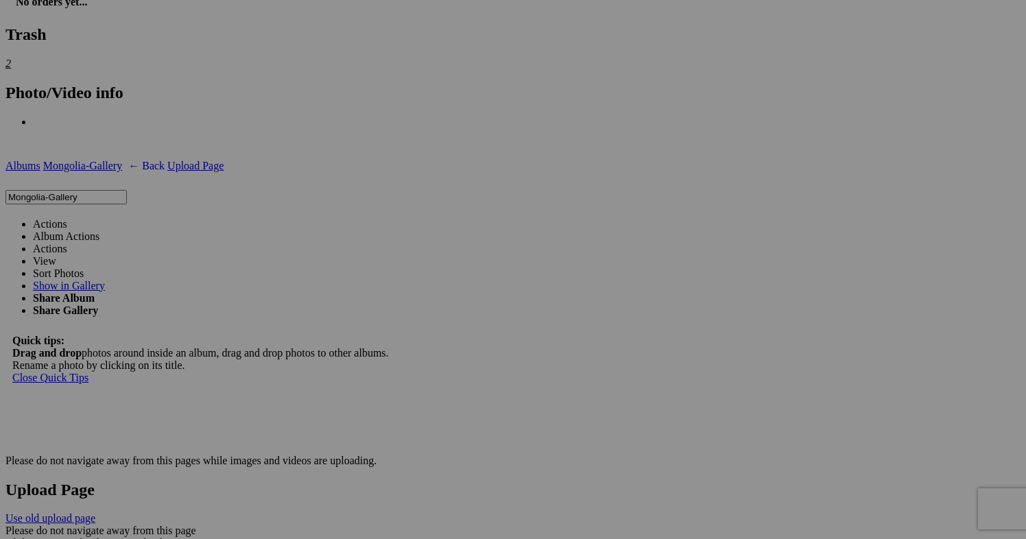
scroll to position [2956, 0]
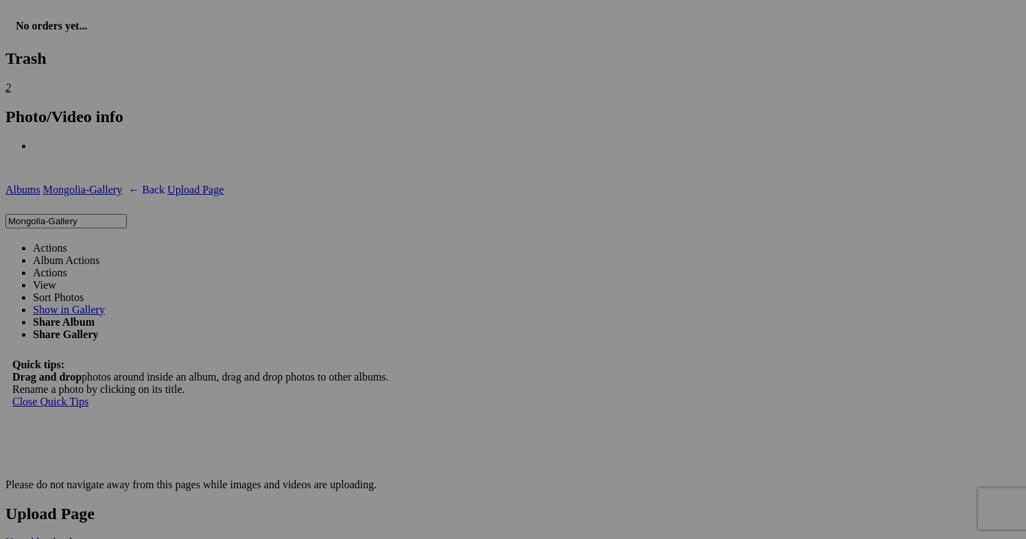
click at [67, 242] on span at bounding box center [67, 248] width 0 height 12
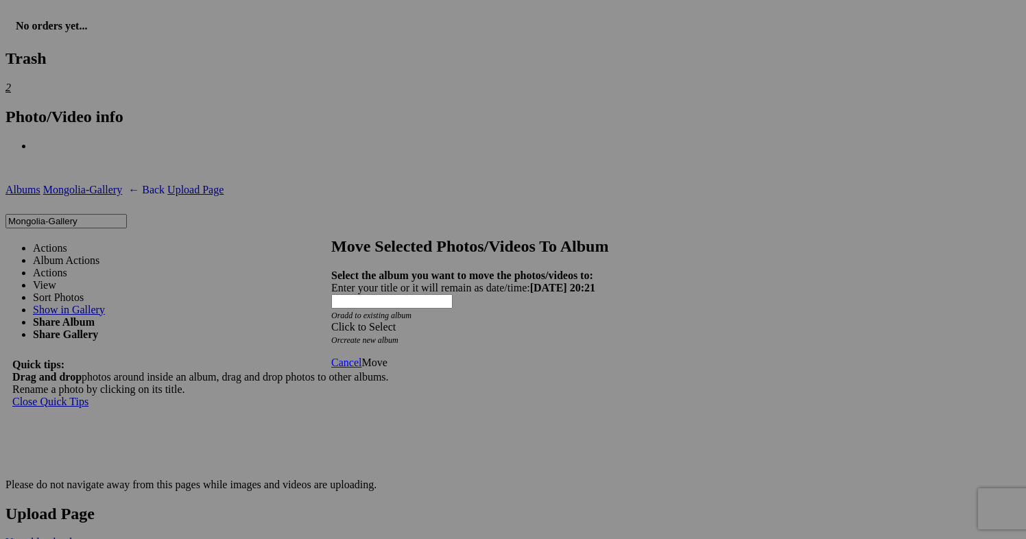
click at [579, 321] on div "Click to Select" at bounding box center [513, 327] width 364 height 12
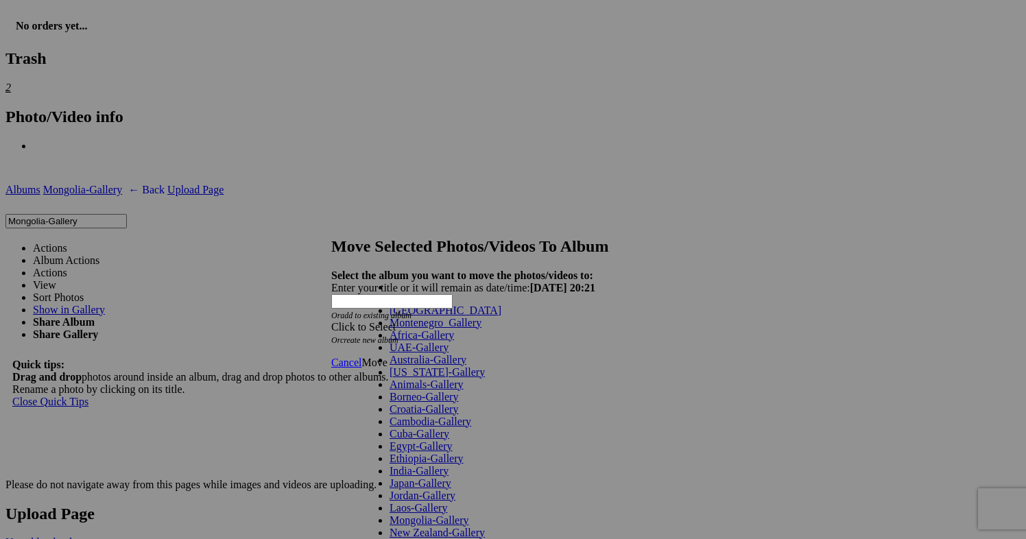
click at [434, 316] on link "[GEOGRAPHIC_DATA]" at bounding box center [446, 311] width 112 height 12
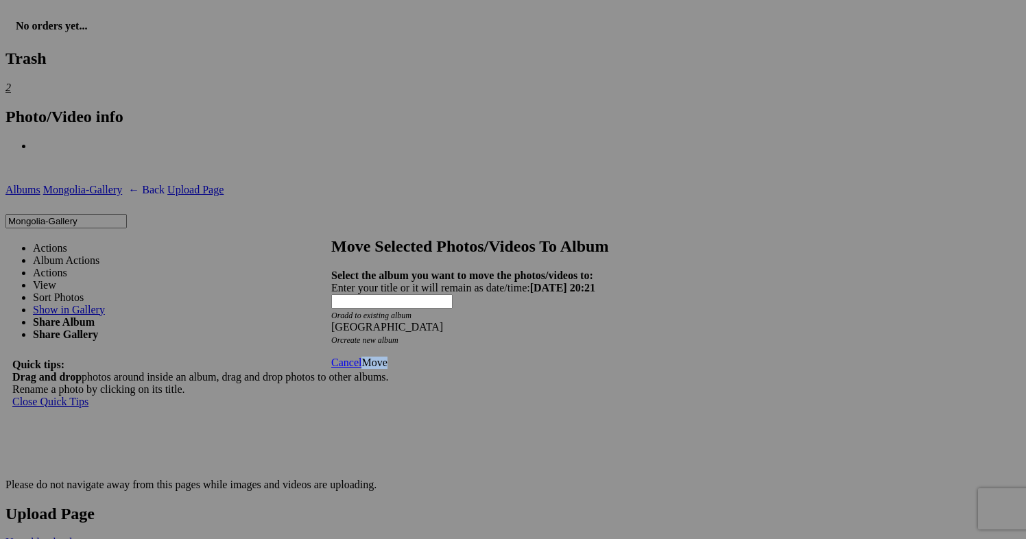
click at [387, 357] on span "Move" at bounding box center [374, 363] width 25 height 12
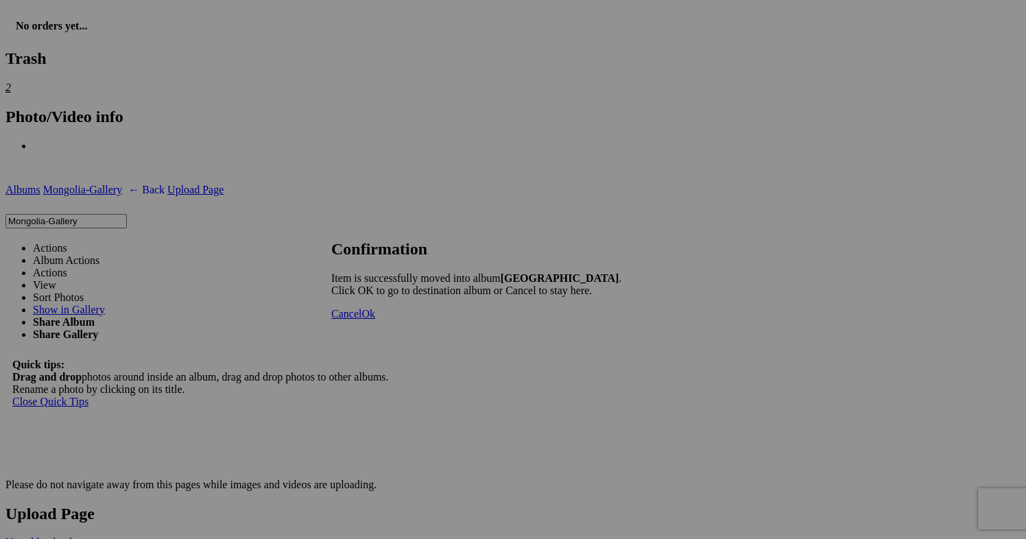
click at [362, 320] on span "Cancel" at bounding box center [346, 314] width 30 height 12
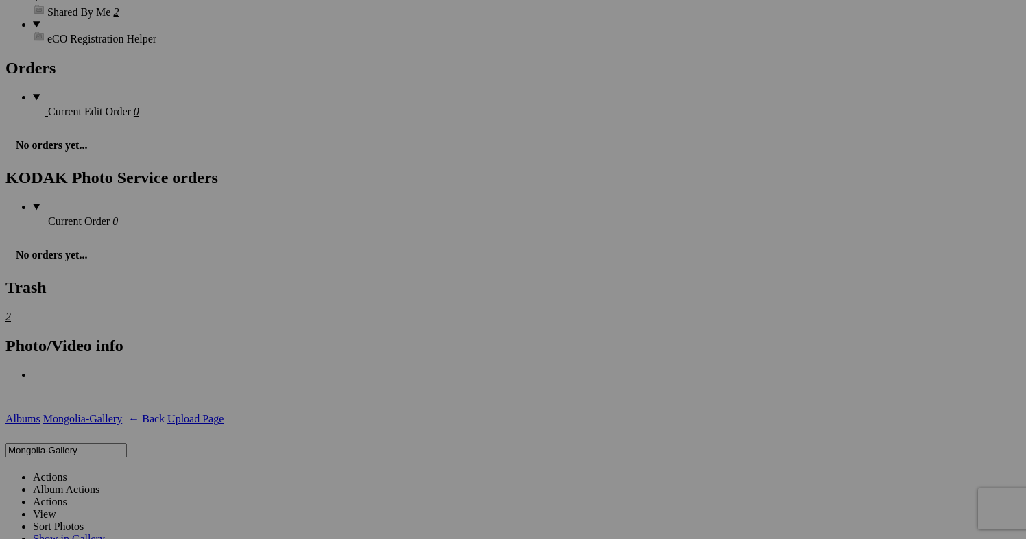
scroll to position [2734, 0]
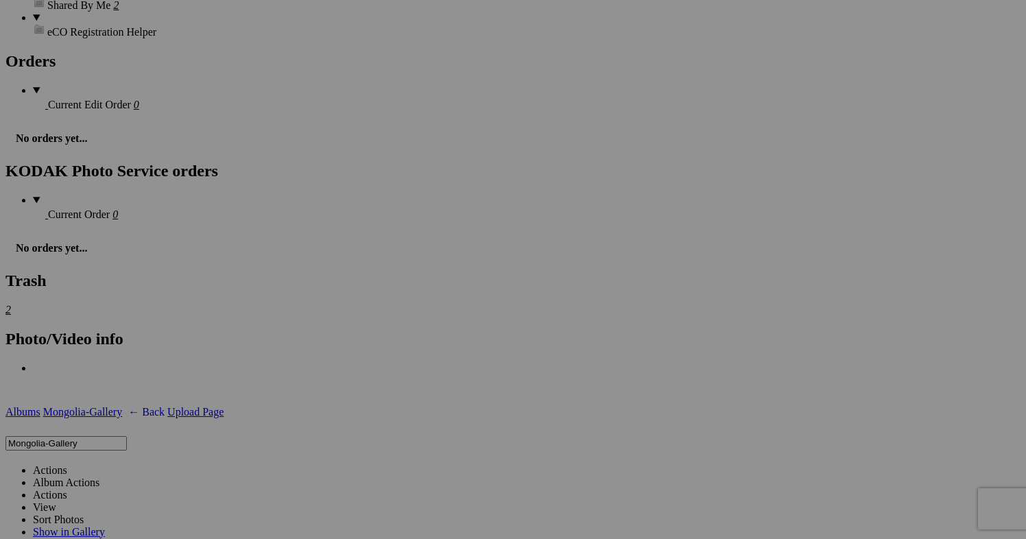
click at [67, 464] on span at bounding box center [67, 470] width 0 height 12
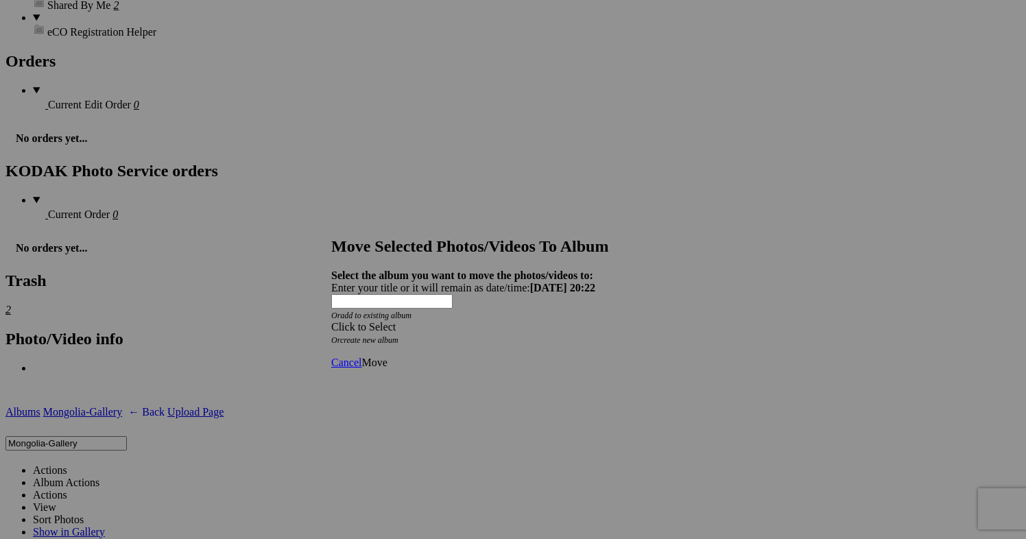
click at [574, 321] on div "Click to Select" at bounding box center [513, 327] width 364 height 12
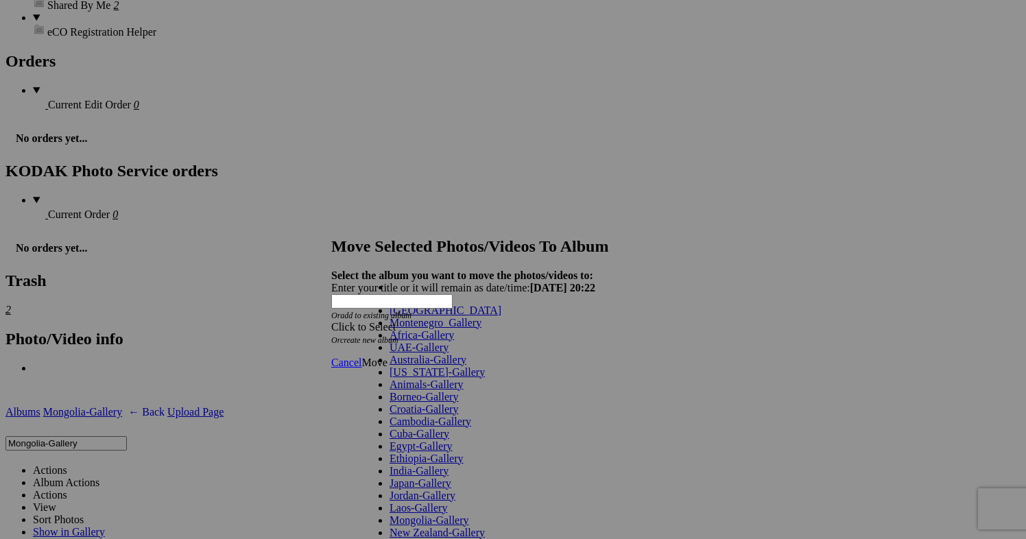
click at [434, 316] on link "[GEOGRAPHIC_DATA]" at bounding box center [446, 311] width 112 height 12
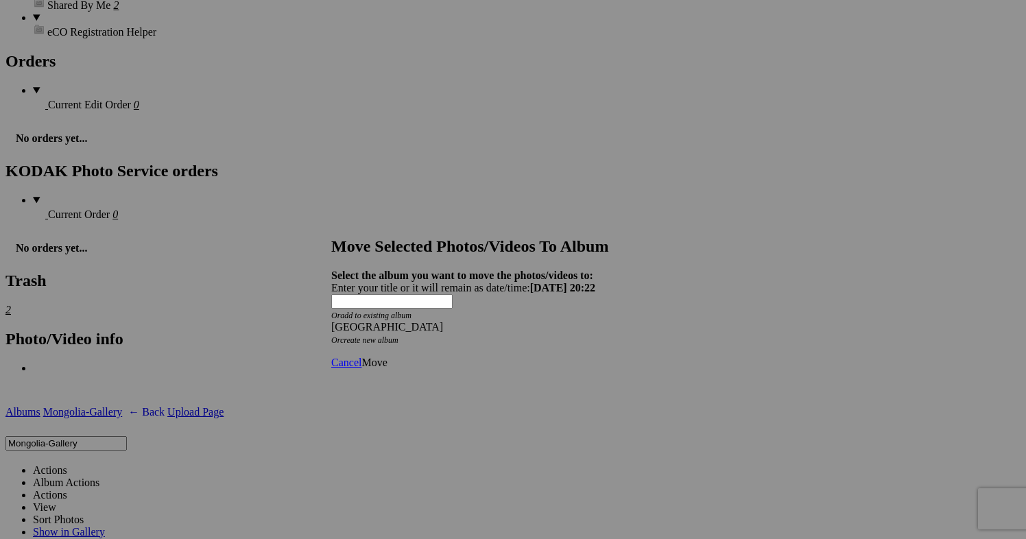
click at [387, 357] on span "Move" at bounding box center [374, 363] width 25 height 12
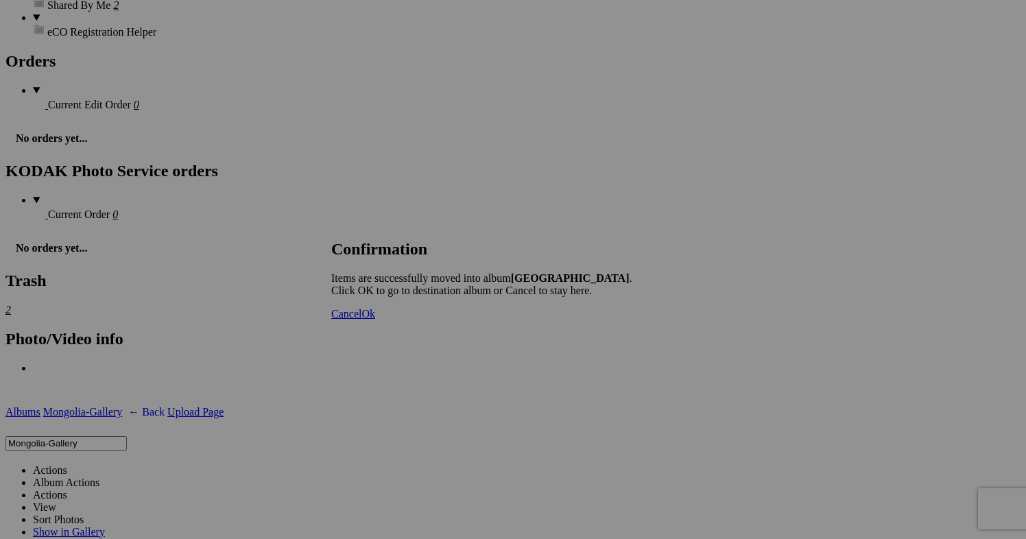
click at [362, 320] on span "Cancel" at bounding box center [346, 314] width 30 height 12
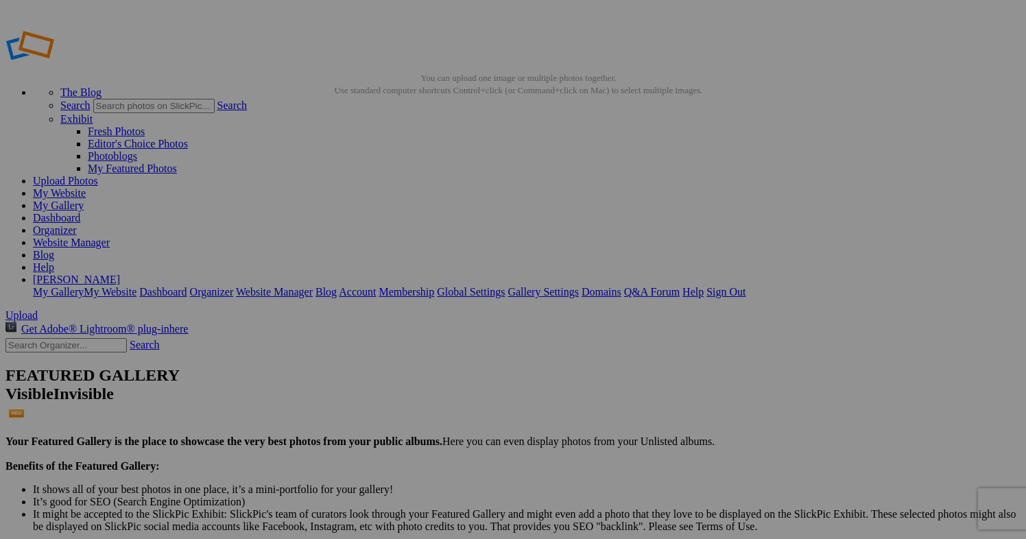
drag, startPoint x: 392, startPoint y: 264, endPoint x: 342, endPoint y: 264, distance: 49.4
drag, startPoint x: 392, startPoint y: 263, endPoint x: 337, endPoint y: 263, distance: 54.9
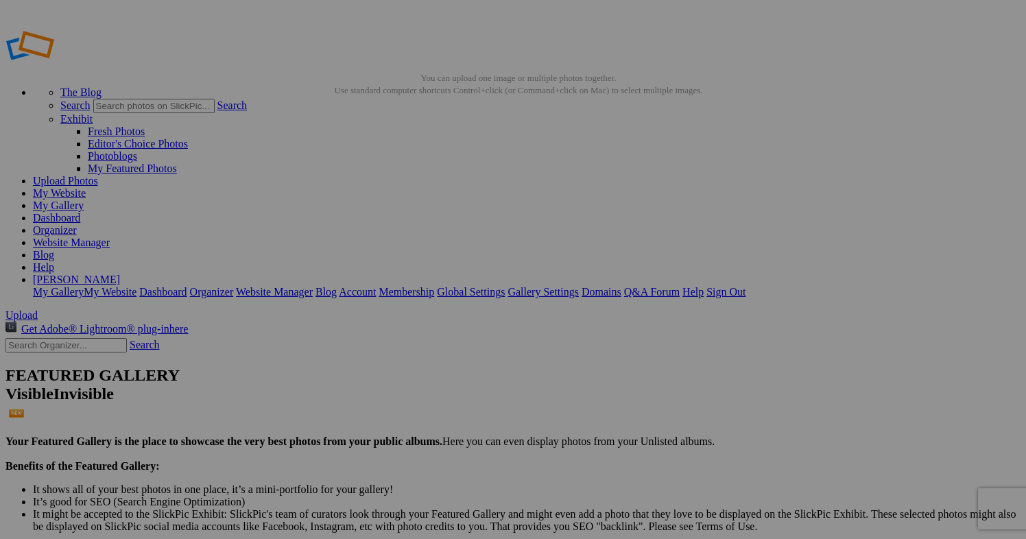
type input "Morocco-218"
drag, startPoint x: 513, startPoint y: 268, endPoint x: 463, endPoint y: 268, distance: 50.1
paste input "[PERSON_NAME]-"
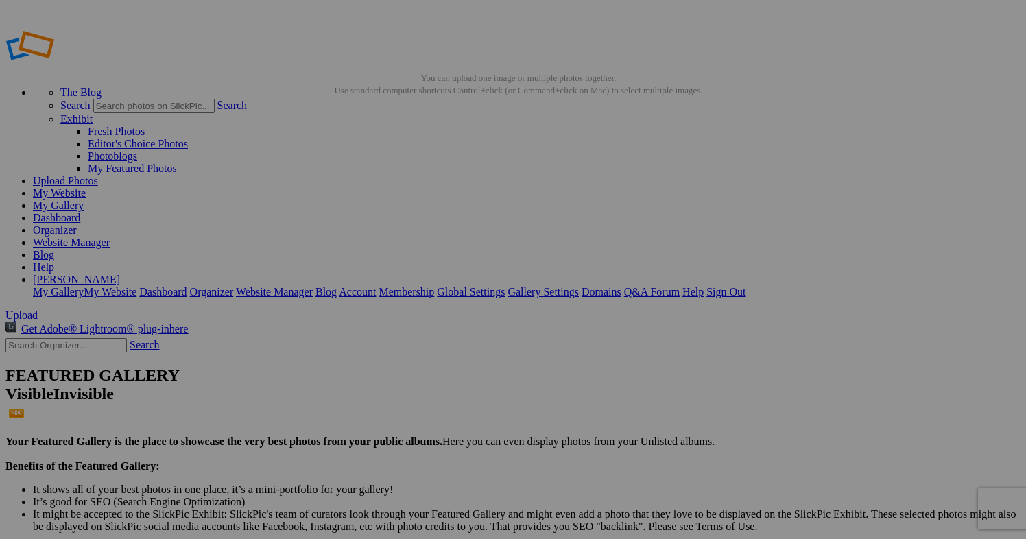
type input "Morocco--219"
drag, startPoint x: 634, startPoint y: 253, endPoint x: 575, endPoint y: 255, distance: 59.0
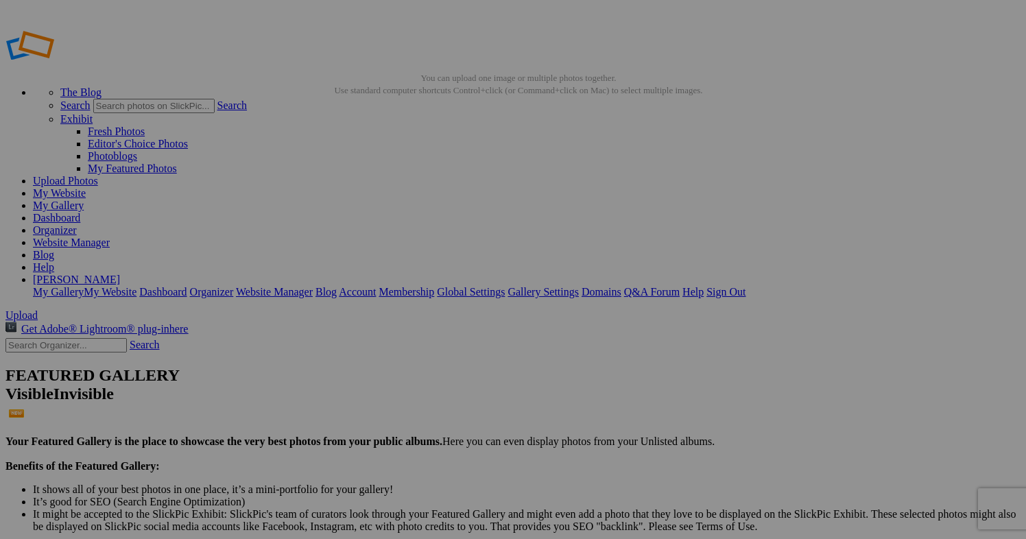
paste input "[PERSON_NAME]-"
type input "Morocco--220"
drag, startPoint x: 757, startPoint y: 265, endPoint x: 694, endPoint y: 263, distance: 62.5
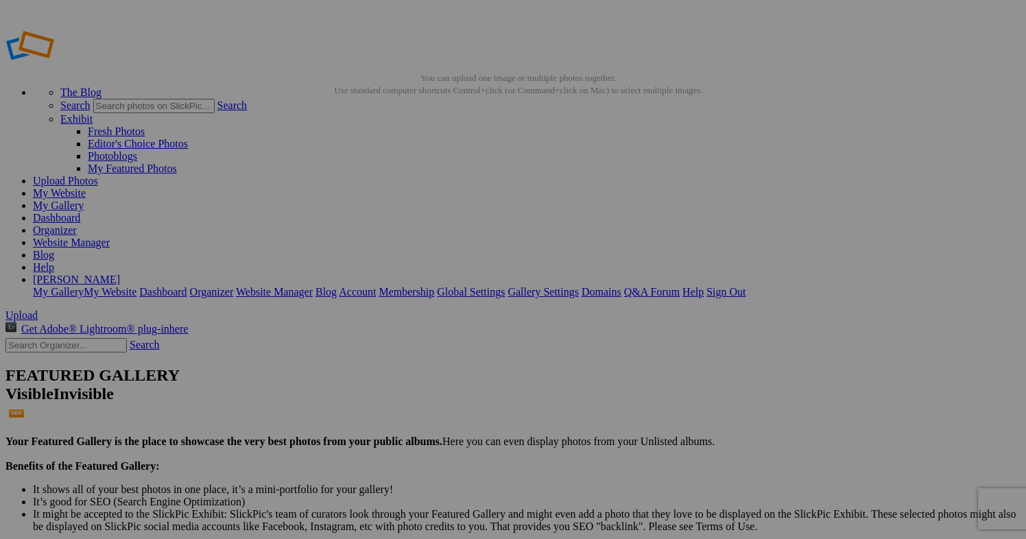
paste input "[PERSON_NAME]-"
type input "Morocco--221"
drag, startPoint x: 878, startPoint y: 265, endPoint x: 818, endPoint y: 265, distance: 60.4
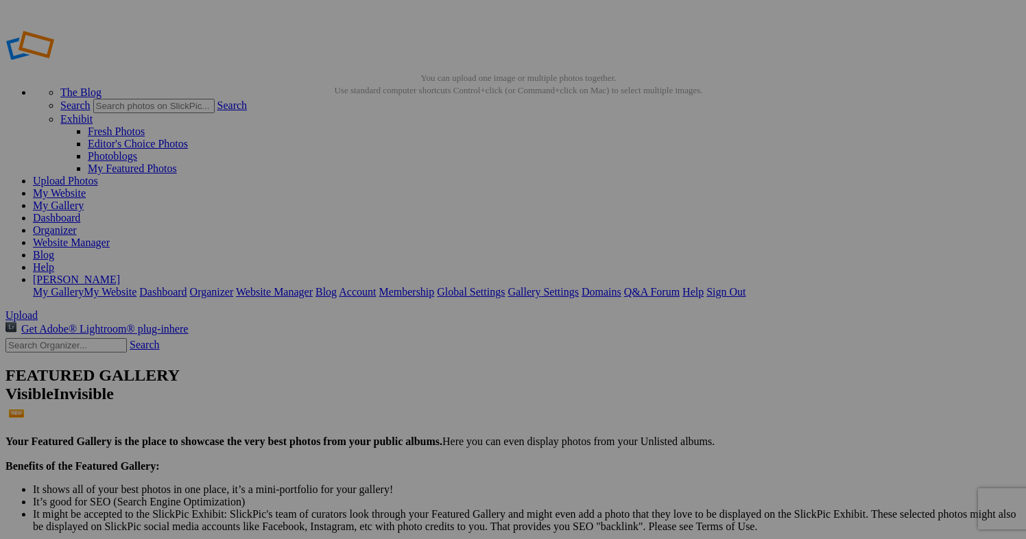
paste input "[PERSON_NAME]-"
type input "Morocco--222"
drag, startPoint x: 268, startPoint y: 411, endPoint x: 185, endPoint y: 415, distance: 83.1
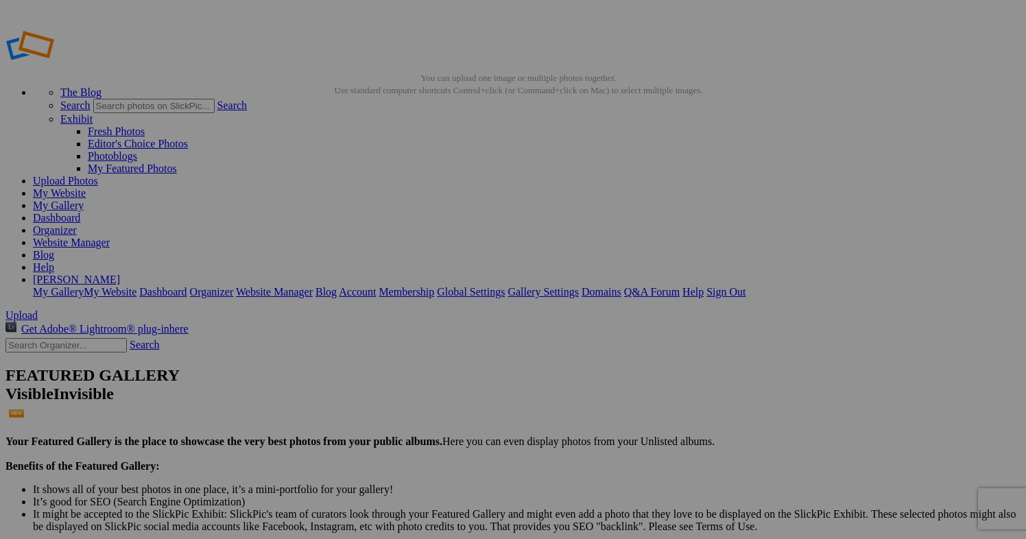
paste input "[PERSON_NAME]-"
type input "Morocco--226"
drag, startPoint x: 391, startPoint y: 440, endPoint x: 322, endPoint y: 438, distance: 68.6
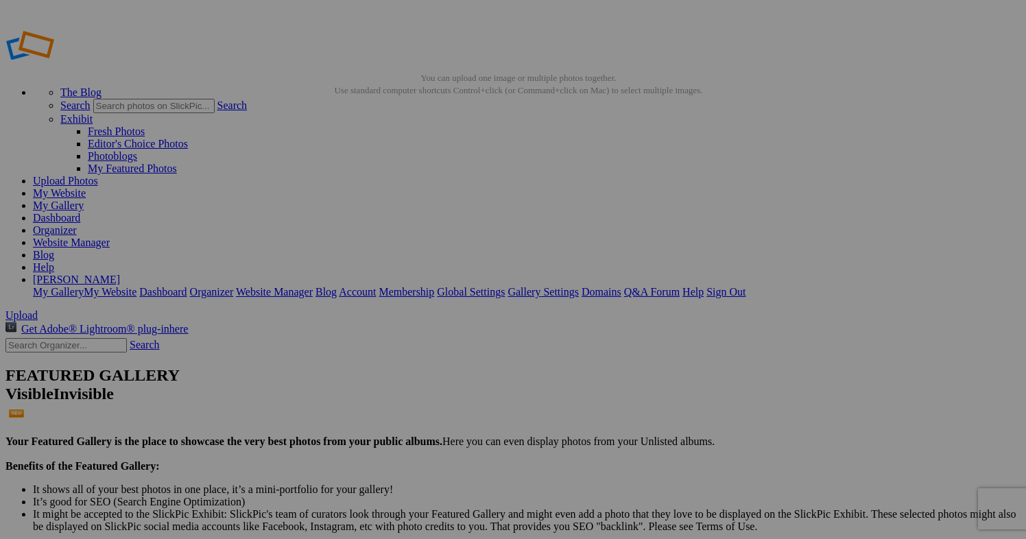
paste input "[PERSON_NAME]-"
type input "Morocco--227"
drag, startPoint x: 513, startPoint y: 408, endPoint x: 416, endPoint y: 408, distance: 96.7
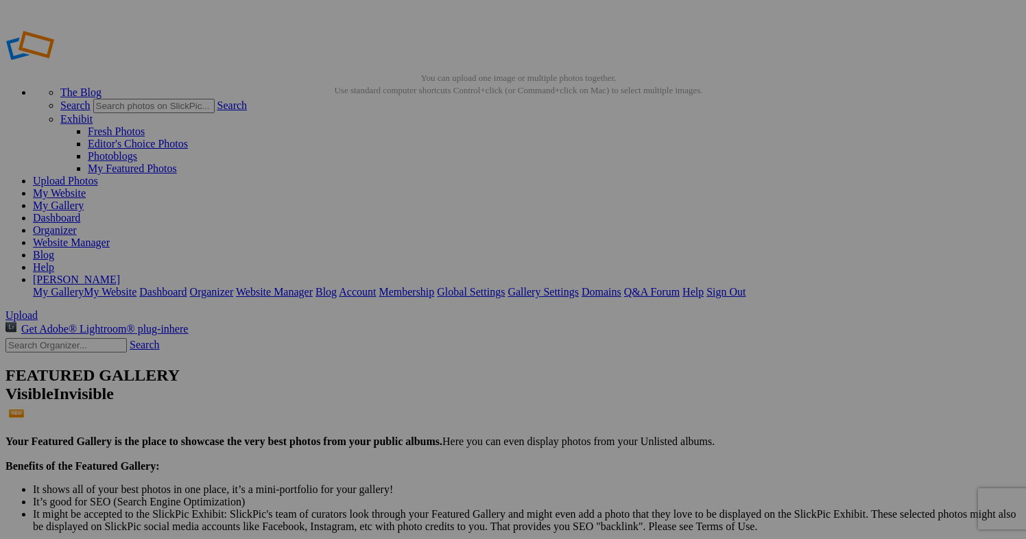
paste input "[PERSON_NAME]-"
type input "Morocco--232"
drag, startPoint x: 635, startPoint y: 425, endPoint x: 517, endPoint y: 427, distance: 118.7
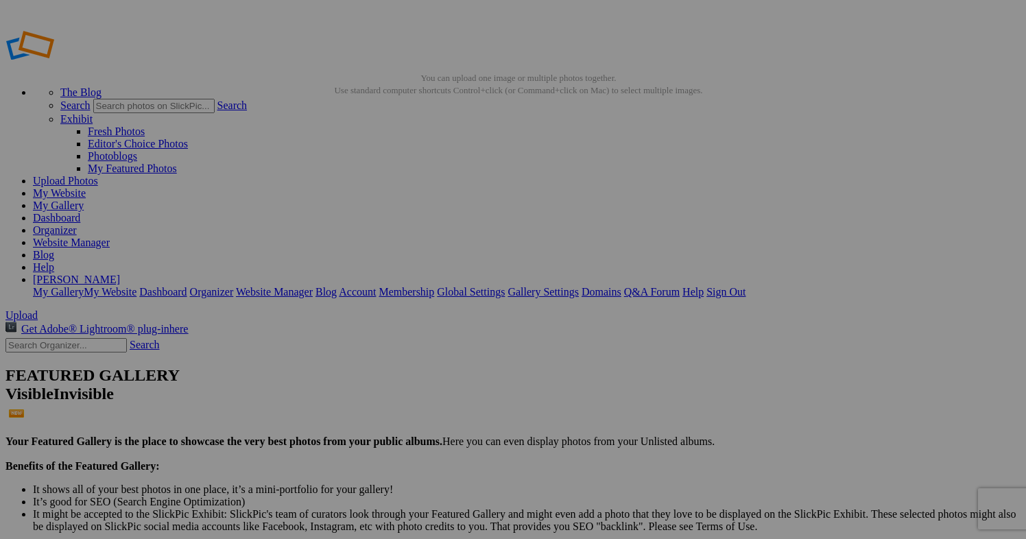
drag, startPoint x: 633, startPoint y: 423, endPoint x: 575, endPoint y: 417, distance: 58.6
paste input "rocco-"
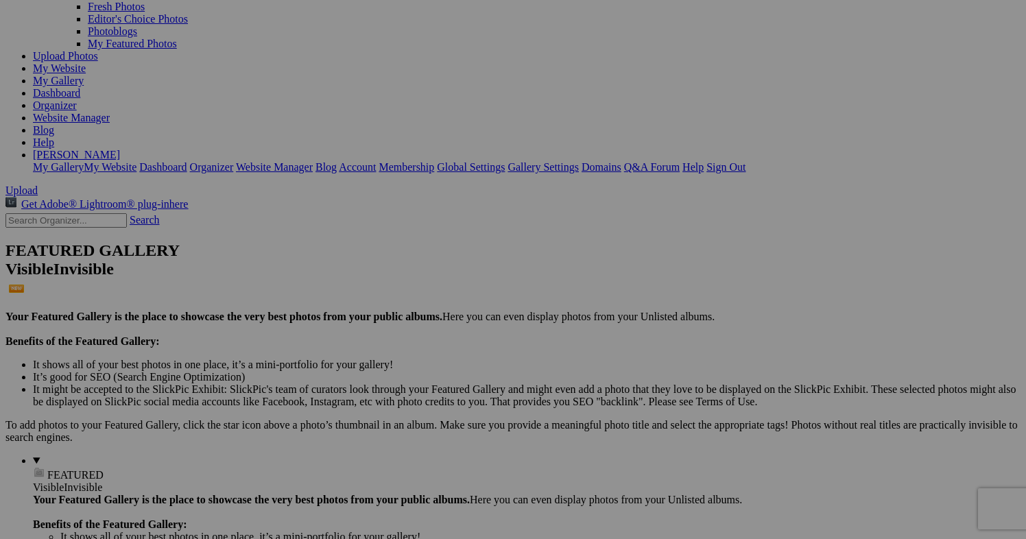
scroll to position [128, 0]
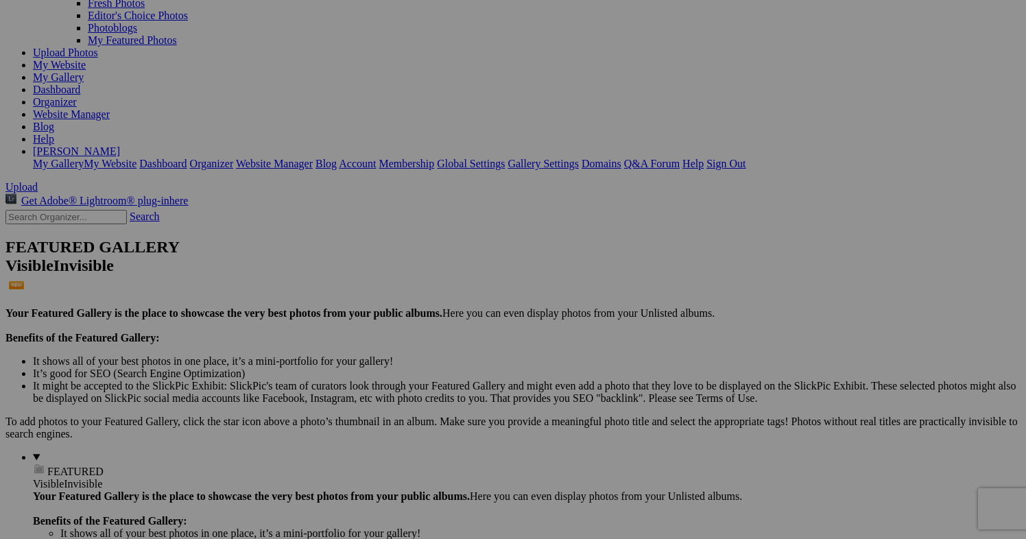
type input "Morocco--233"
drag, startPoint x: 755, startPoint y: 316, endPoint x: 662, endPoint y: 316, distance: 93.3
paste input "rocco-"
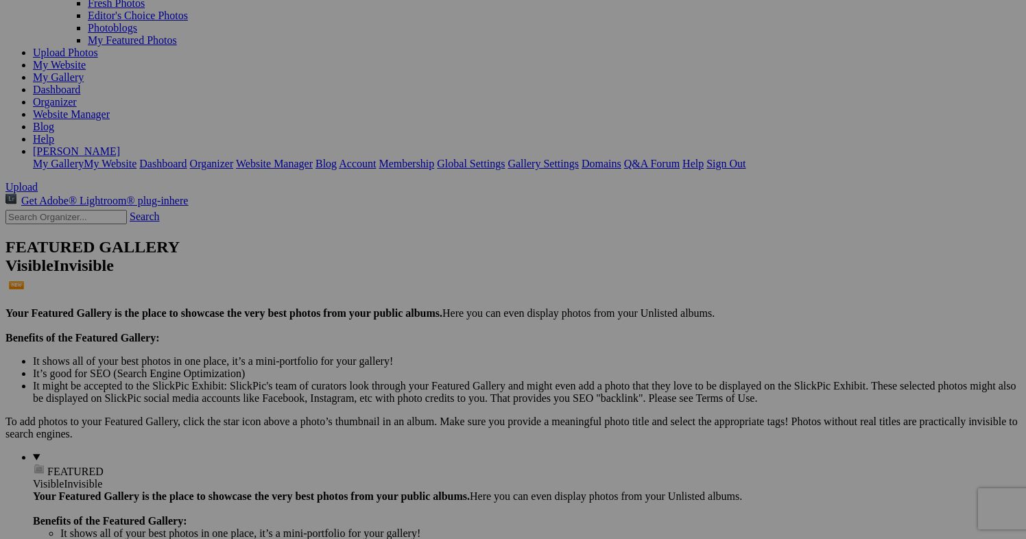
type input "Morocco--234"
drag, startPoint x: 878, startPoint y: 328, endPoint x: 795, endPoint y: 331, distance: 83.1
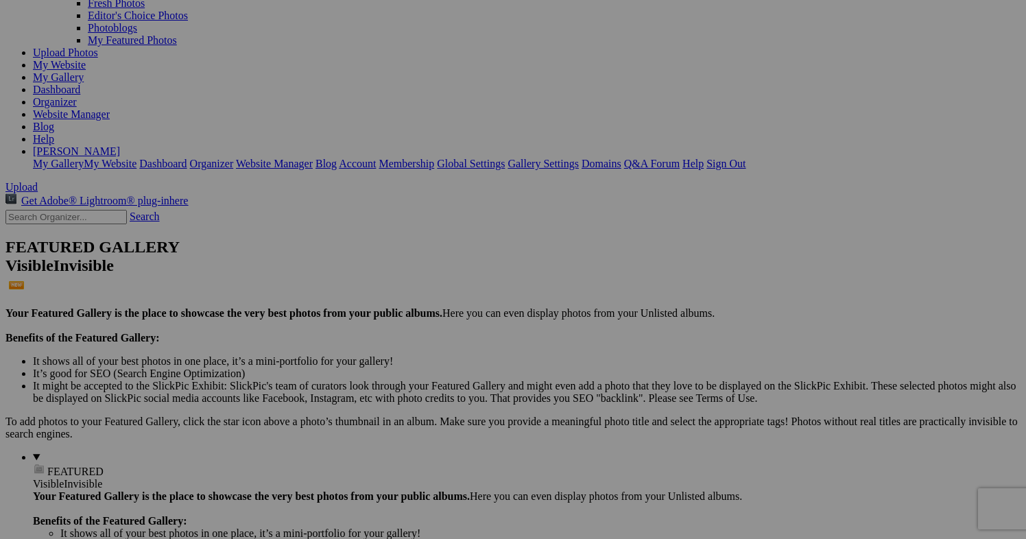
paste input "rocco-"
type input "Morocco--235"
drag, startPoint x: 270, startPoint y: 491, endPoint x: 167, endPoint y: 489, distance: 102.2
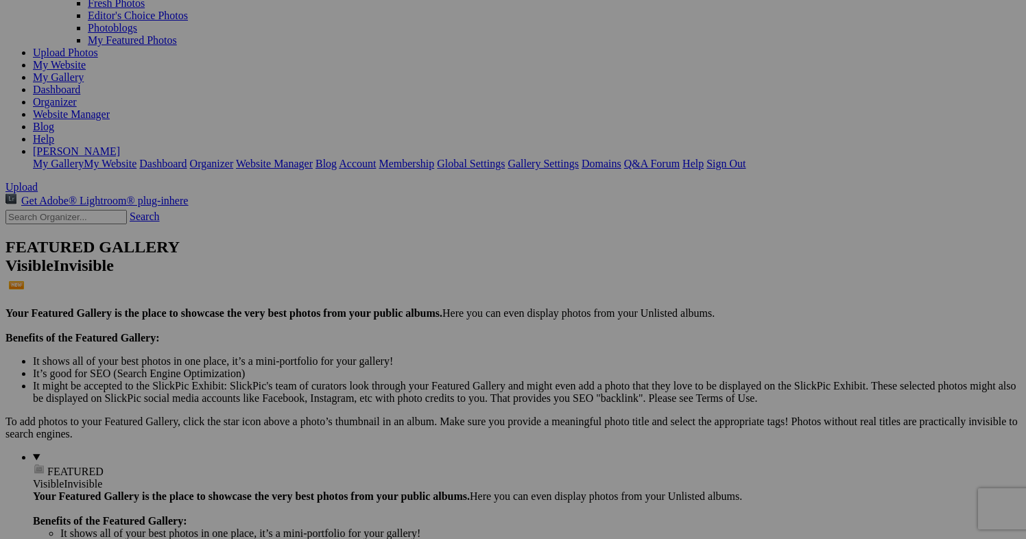
paste input "rocco"
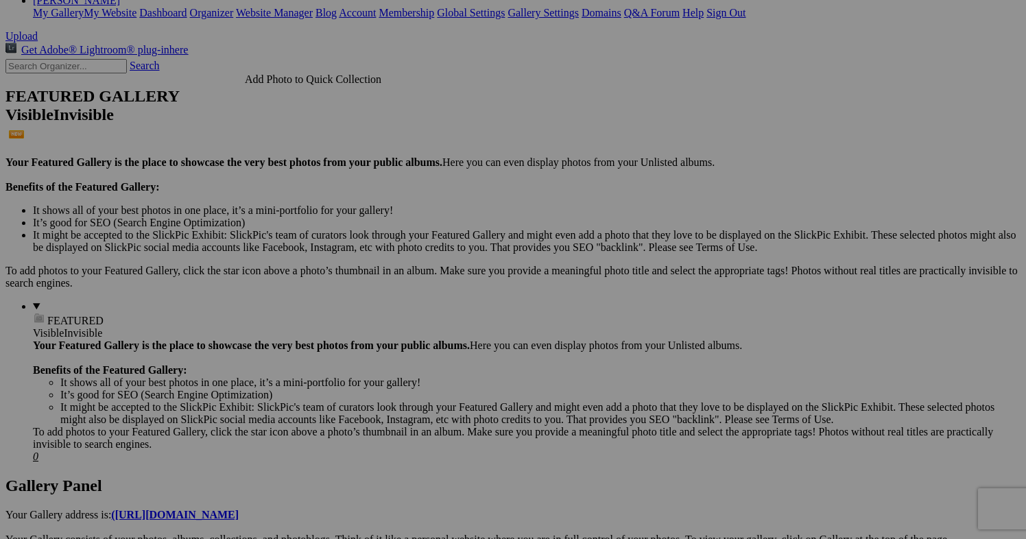
scroll to position [301, 0]
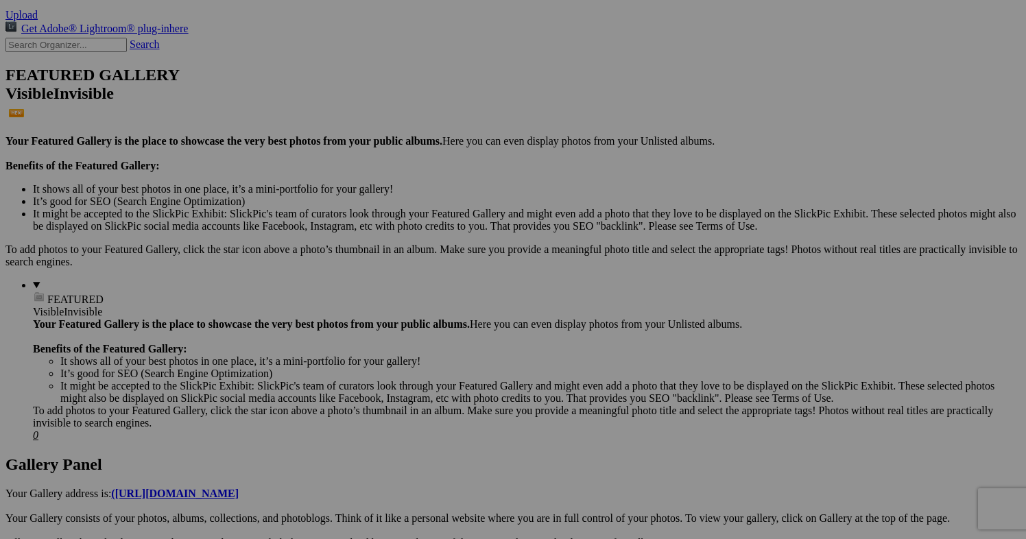
type input "Morocco-236"
drag, startPoint x: 390, startPoint y: 333, endPoint x: 282, endPoint y: 327, distance: 107.9
paste input "rocco-"
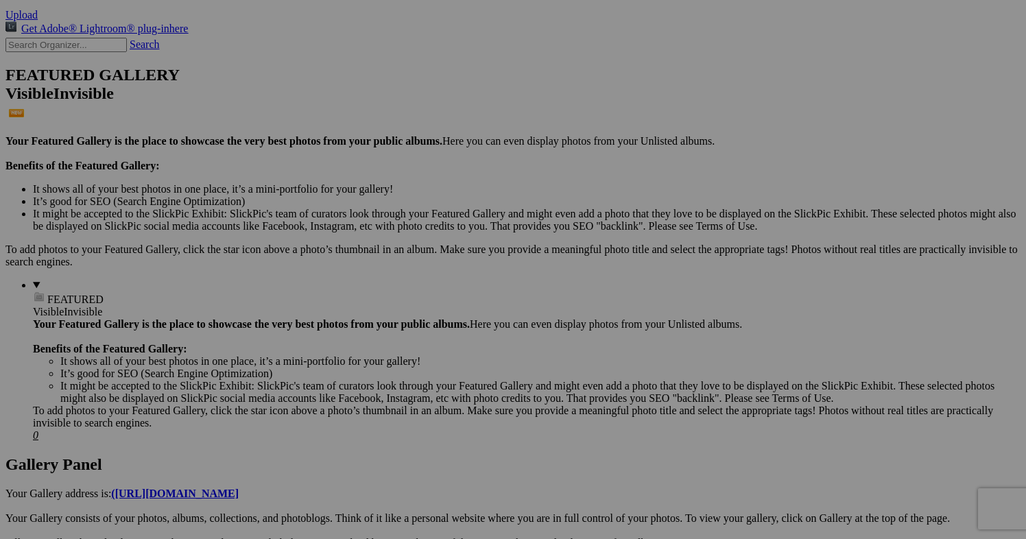
type input "Morocco--237"
drag, startPoint x: 512, startPoint y: 328, endPoint x: 425, endPoint y: 324, distance: 86.5
paste input "rocco-"
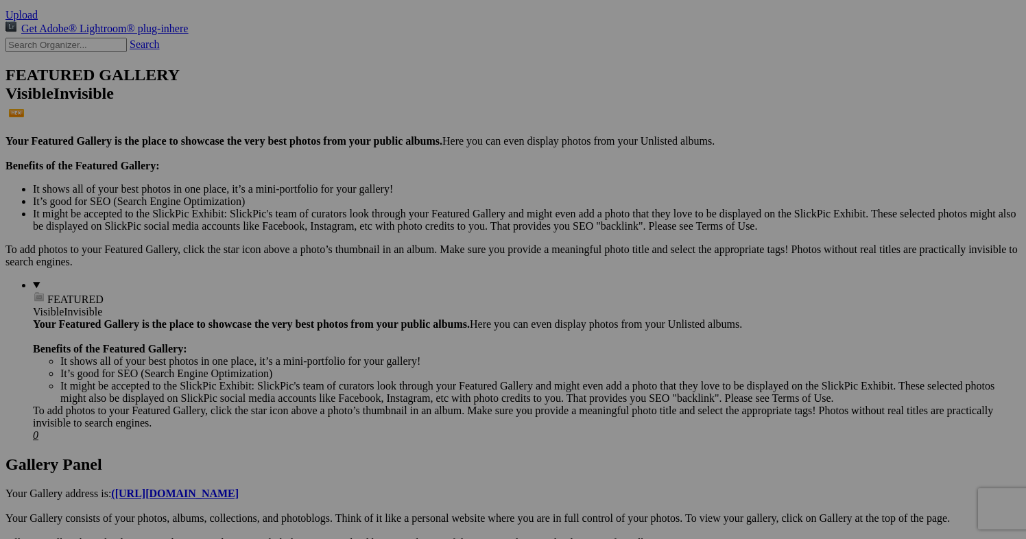
type input "Morocco--239"
drag, startPoint x: 635, startPoint y: 309, endPoint x: 547, endPoint y: 308, distance: 87.8
paste input "rocco-"
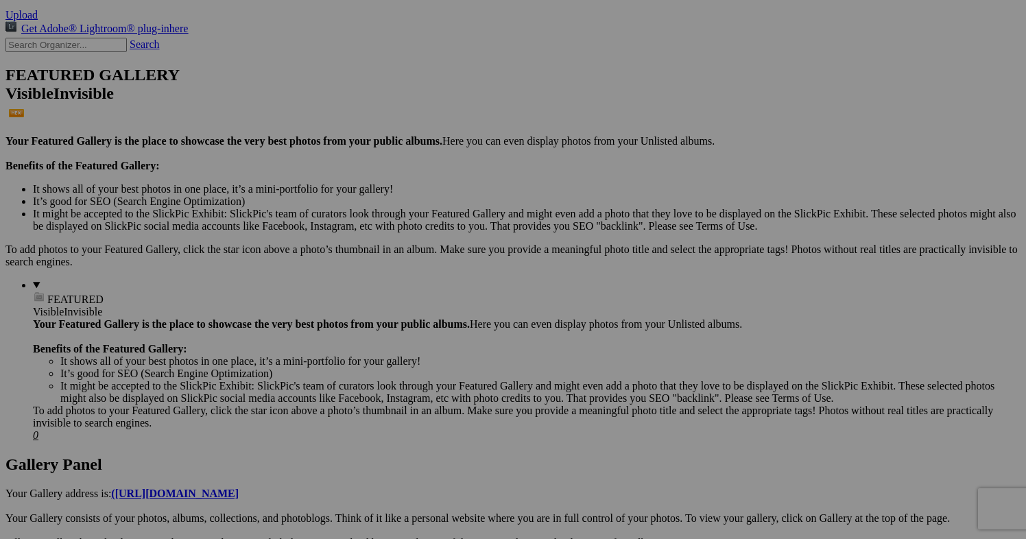
type input "Morocco--240"
drag, startPoint x: 757, startPoint y: 312, endPoint x: 658, endPoint y: 316, distance: 98.9
paste input "rocco-"
type input "Morocco--241"
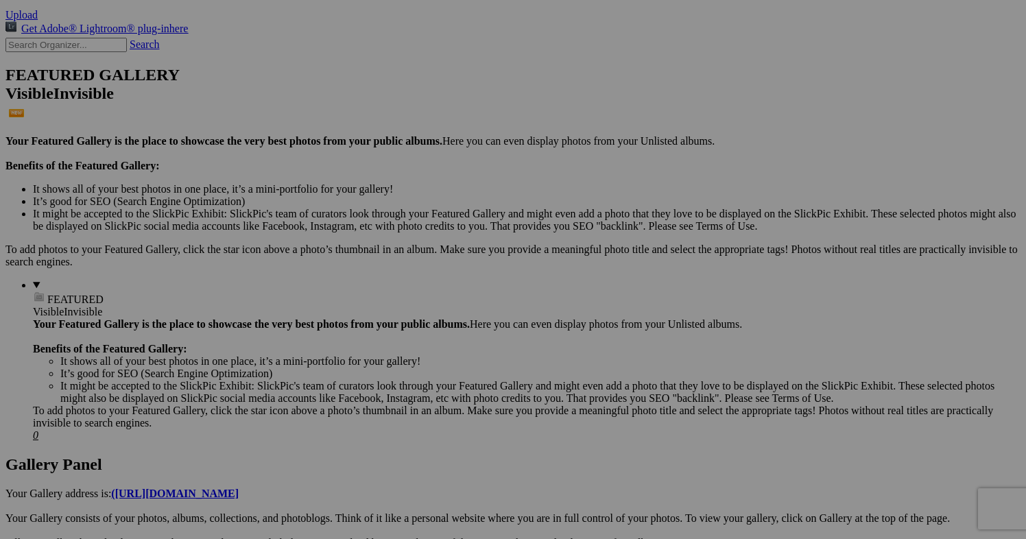
drag, startPoint x: 880, startPoint y: 333, endPoint x: 810, endPoint y: 325, distance: 70.5
paste input "rocco-"
type input "Morocco--242"
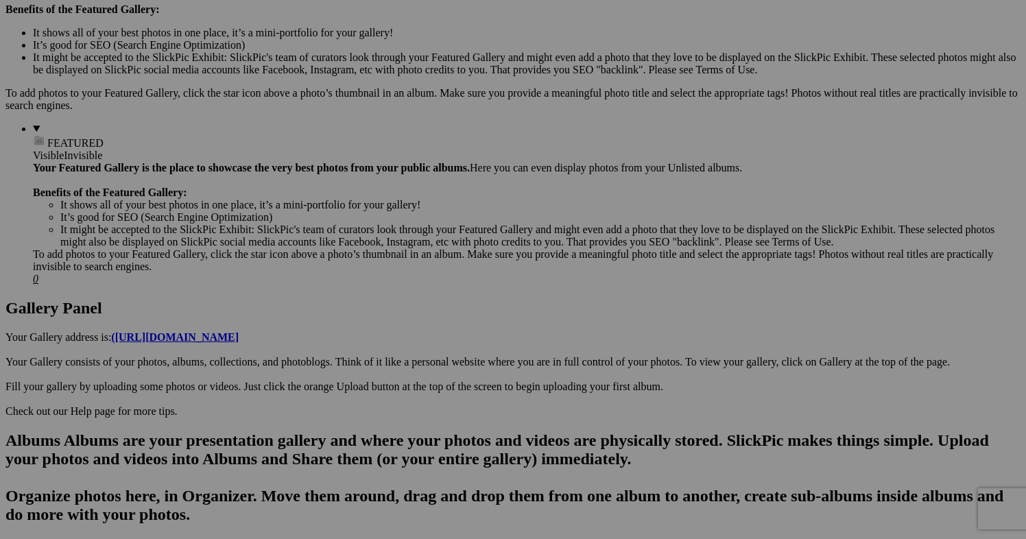
scroll to position [458, 0]
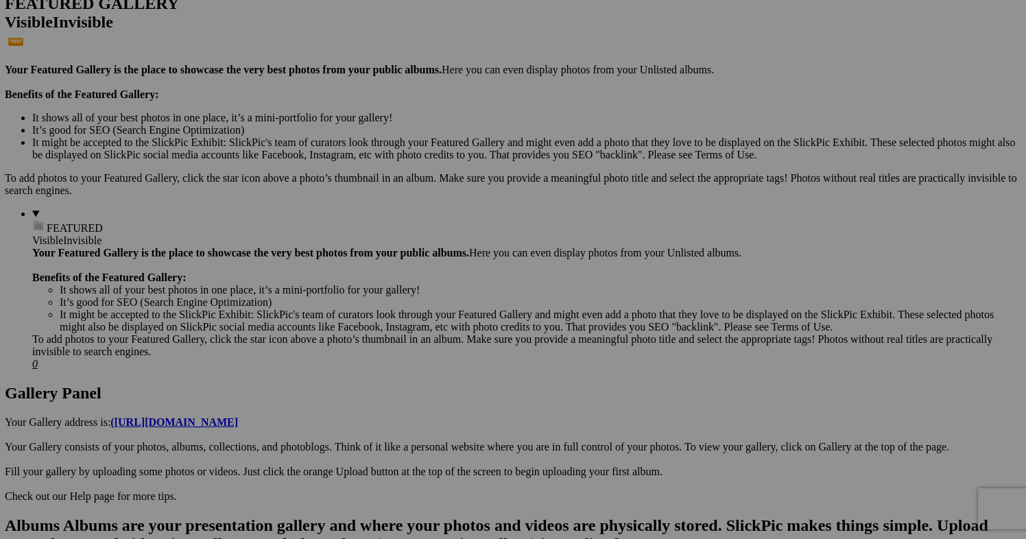
scroll to position [386, 0]
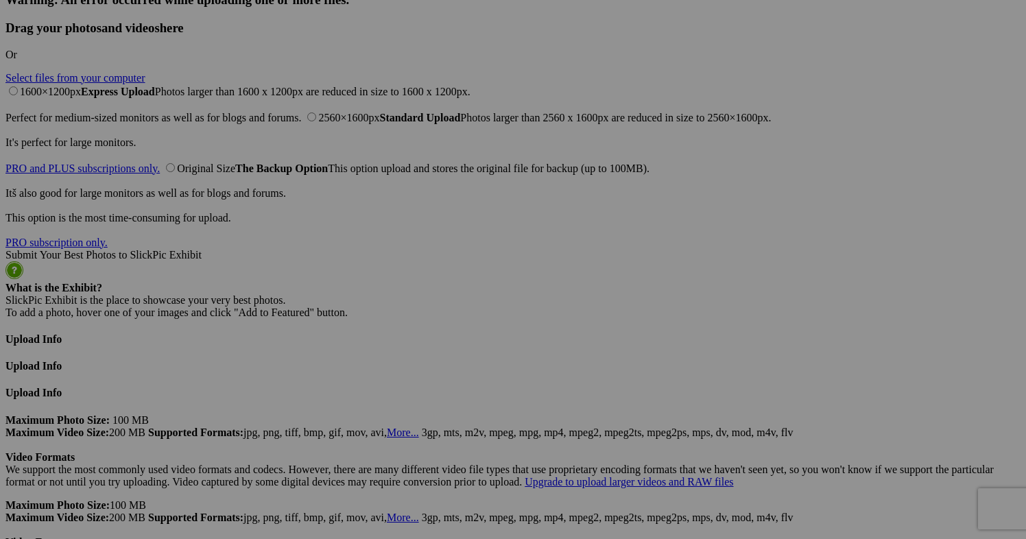
scroll to position [4005, 0]
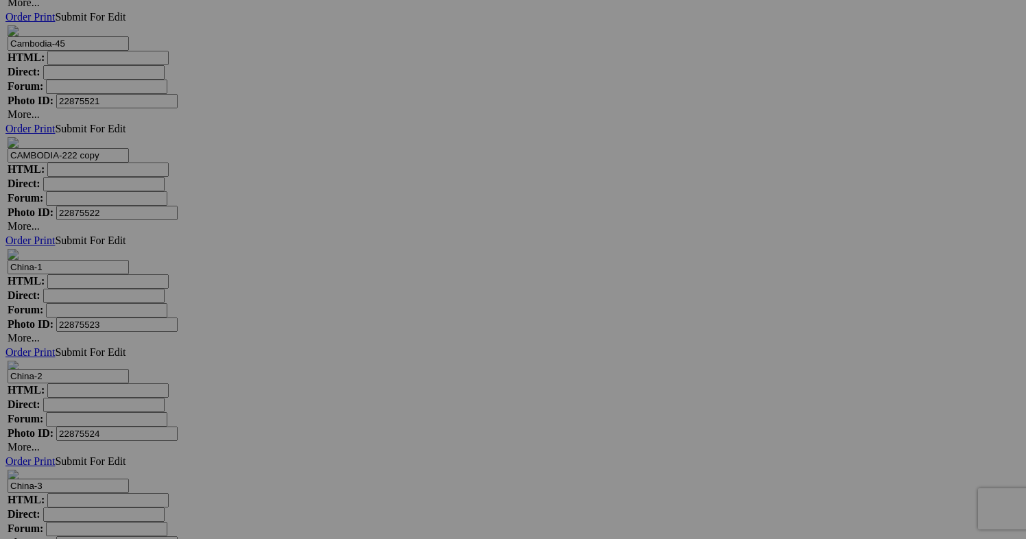
scroll to position [4737, 0]
click at [422, 356] on span "Yes" at bounding box center [414, 360] width 16 height 12
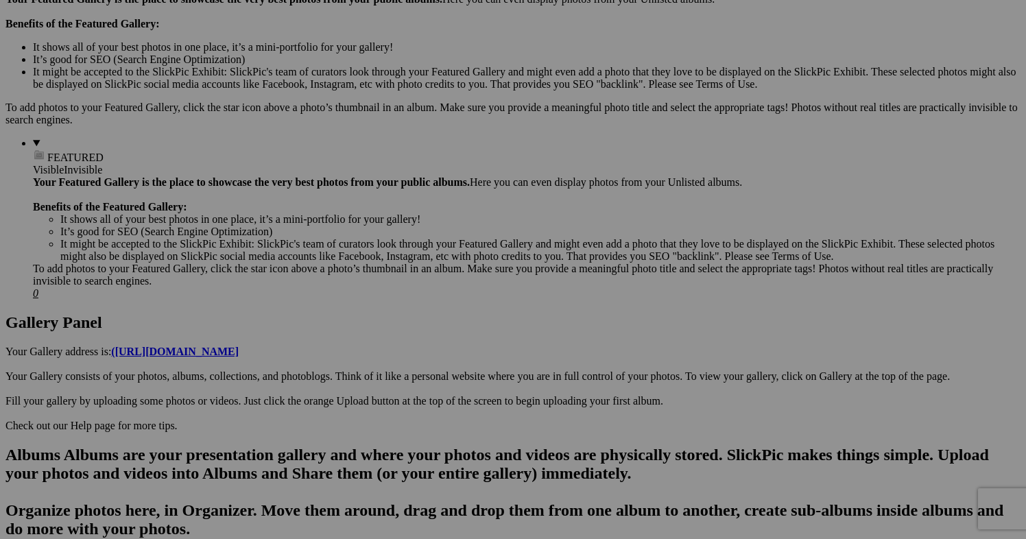
scroll to position [454, 0]
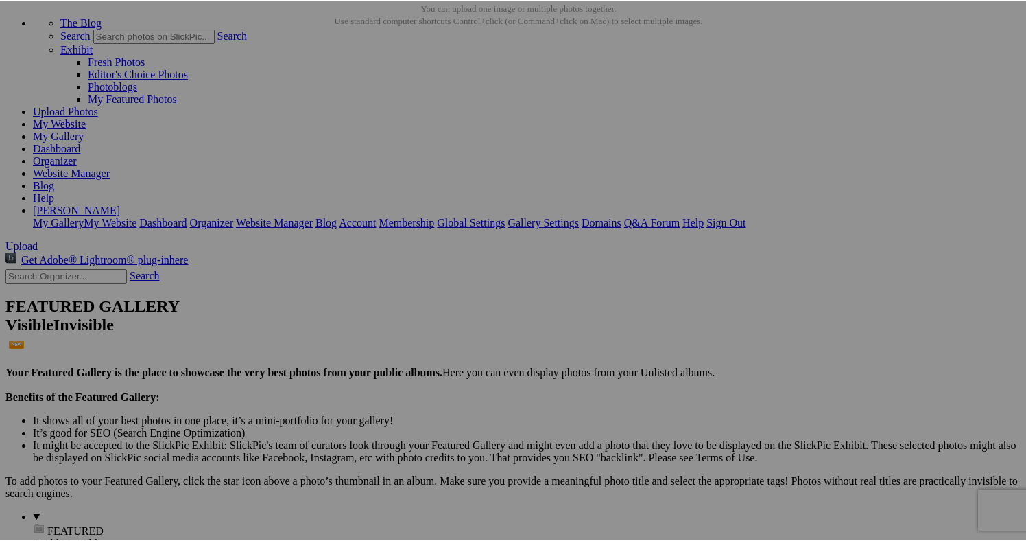
scroll to position [64, 0]
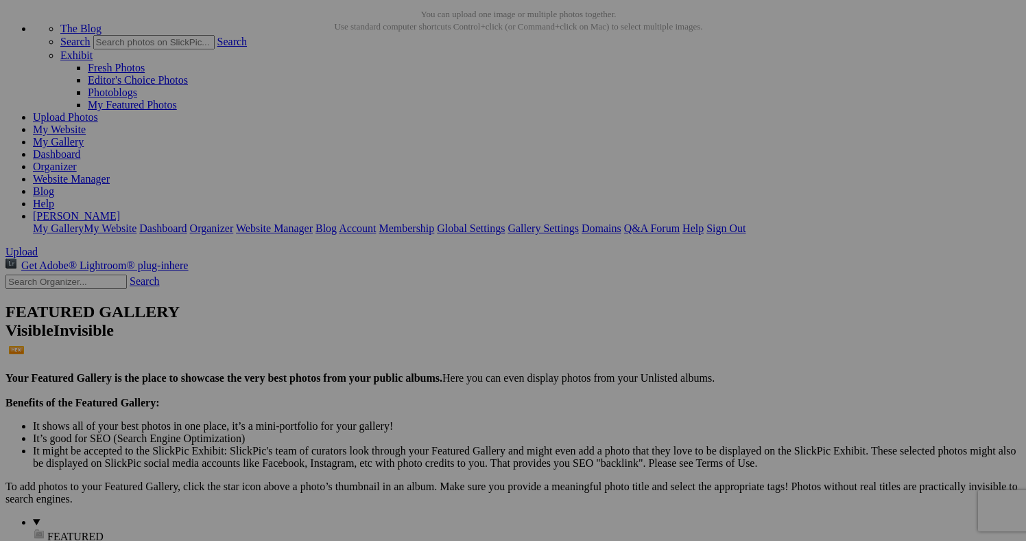
click at [422, 358] on link "Yes" at bounding box center [414, 361] width 16 height 12
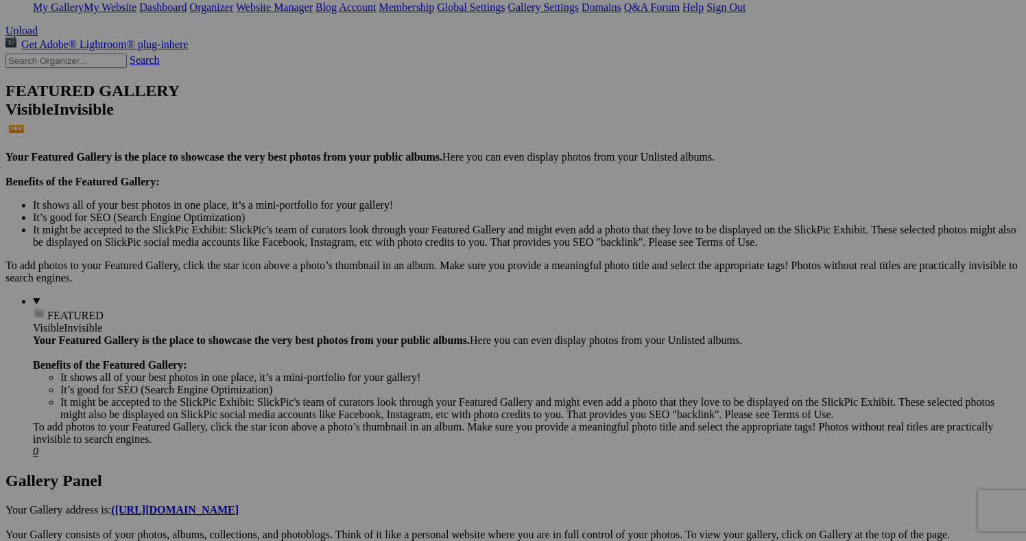
scroll to position [336, 0]
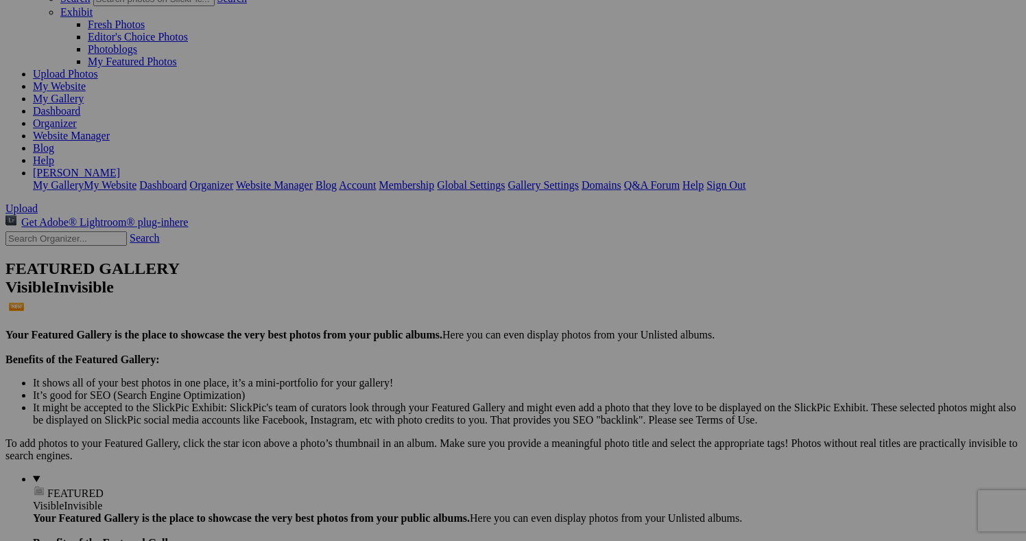
scroll to position [142, 0]
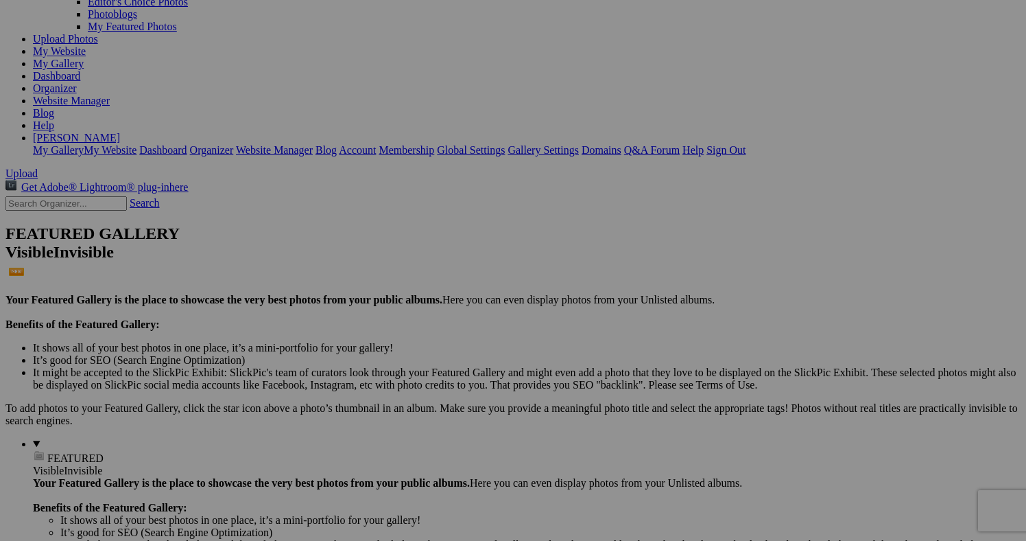
drag, startPoint x: 874, startPoint y: 318, endPoint x: 805, endPoint y: 319, distance: 69.3
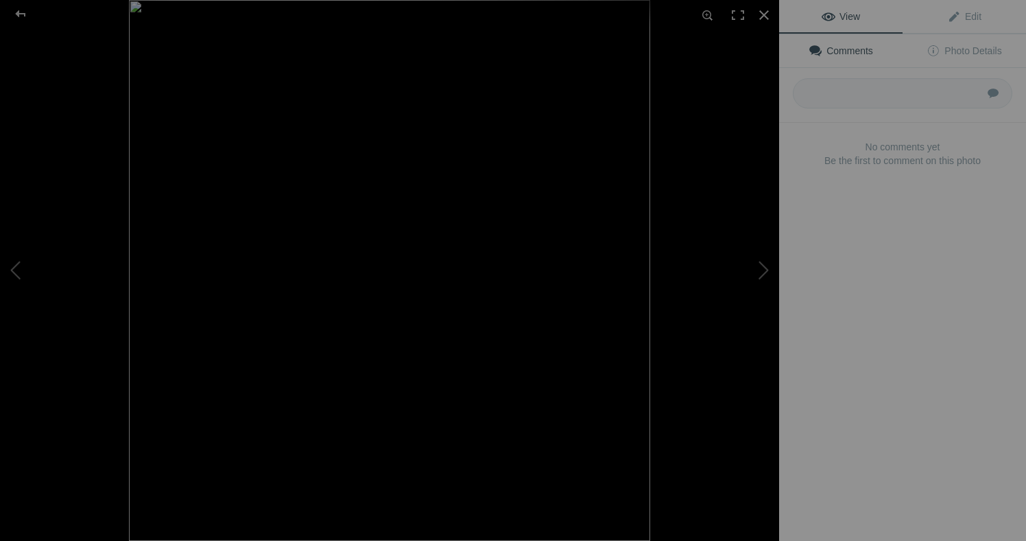
type input "Thailand-222 copy"
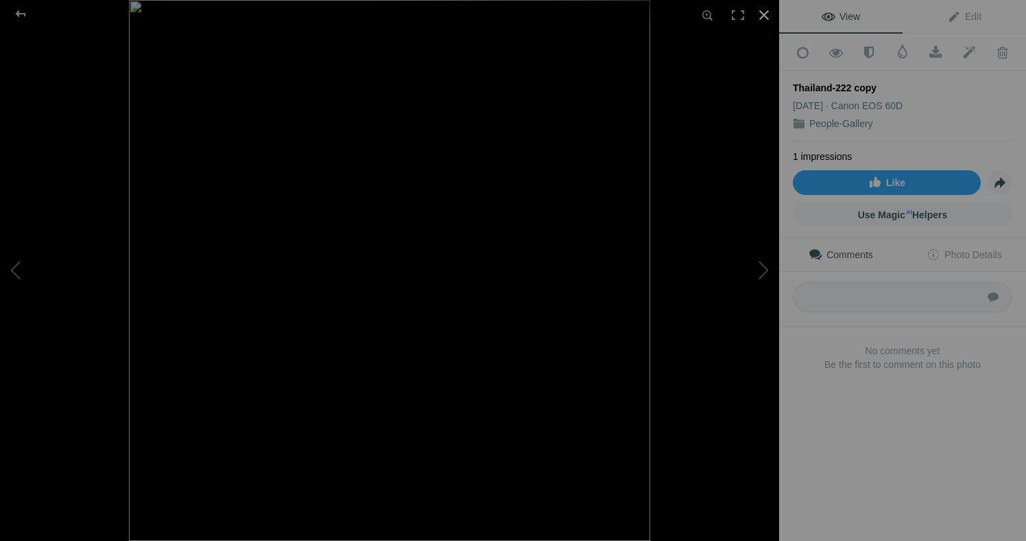
click at [766, 14] on div at bounding box center [764, 15] width 30 height 30
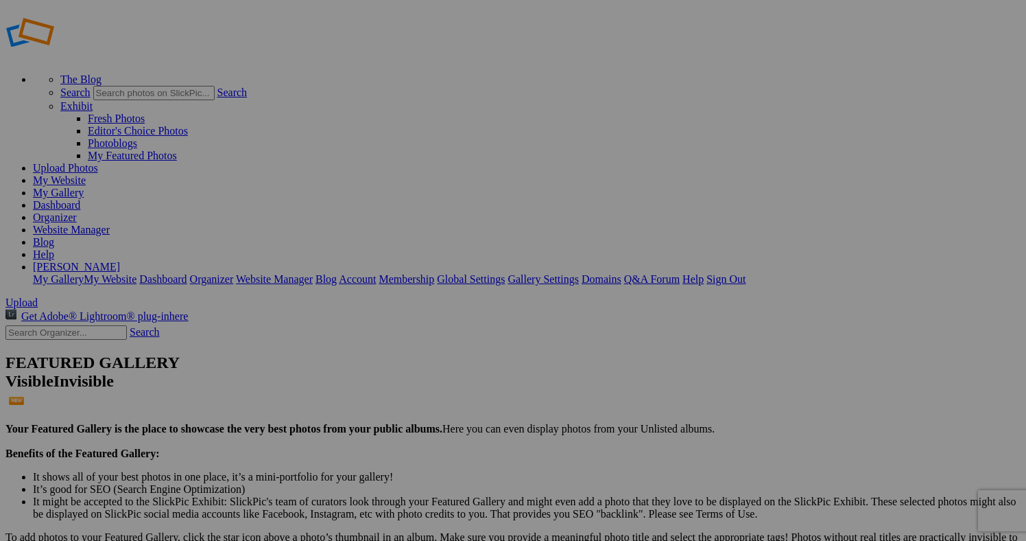
scroll to position [13, 0]
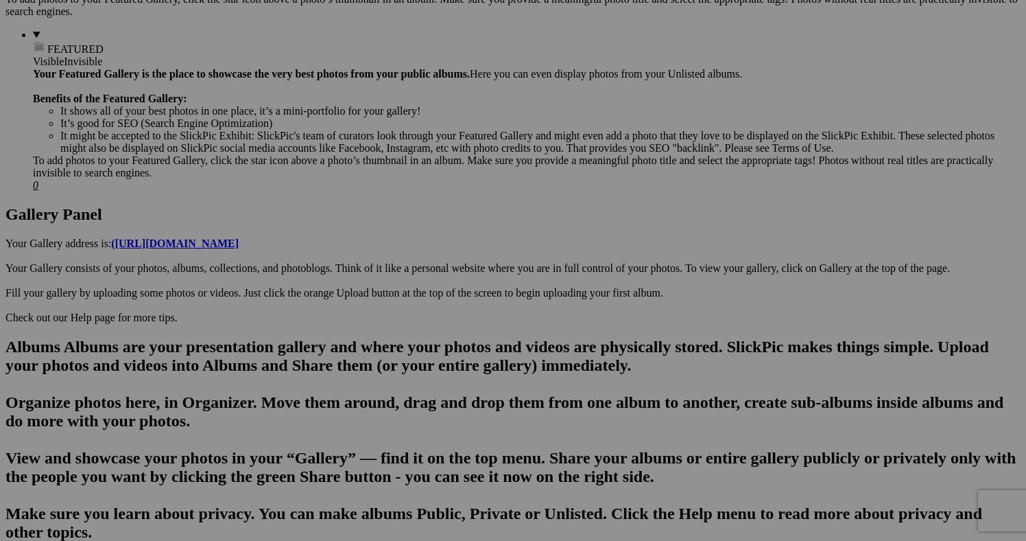
scroll to position [553, 0]
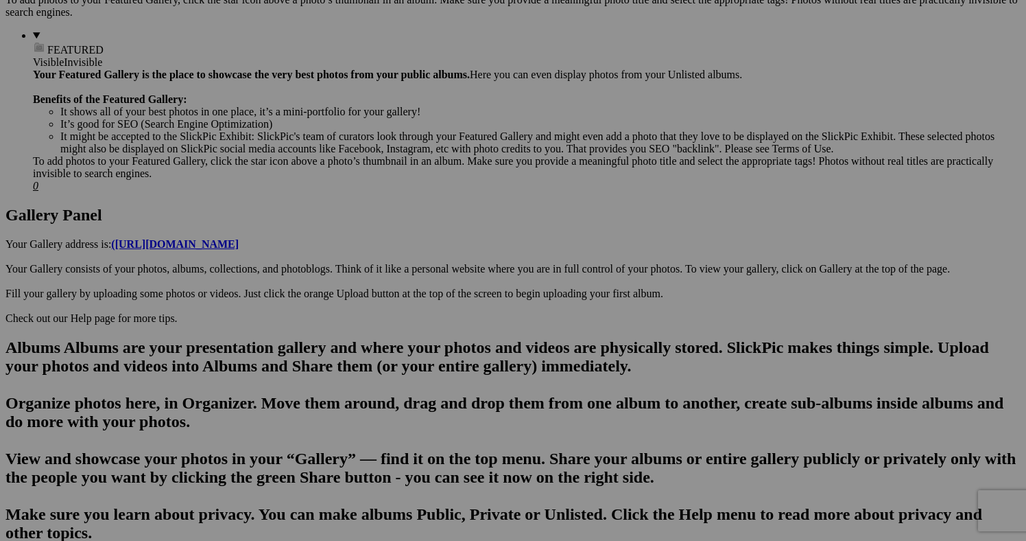
scroll to position [542, 0]
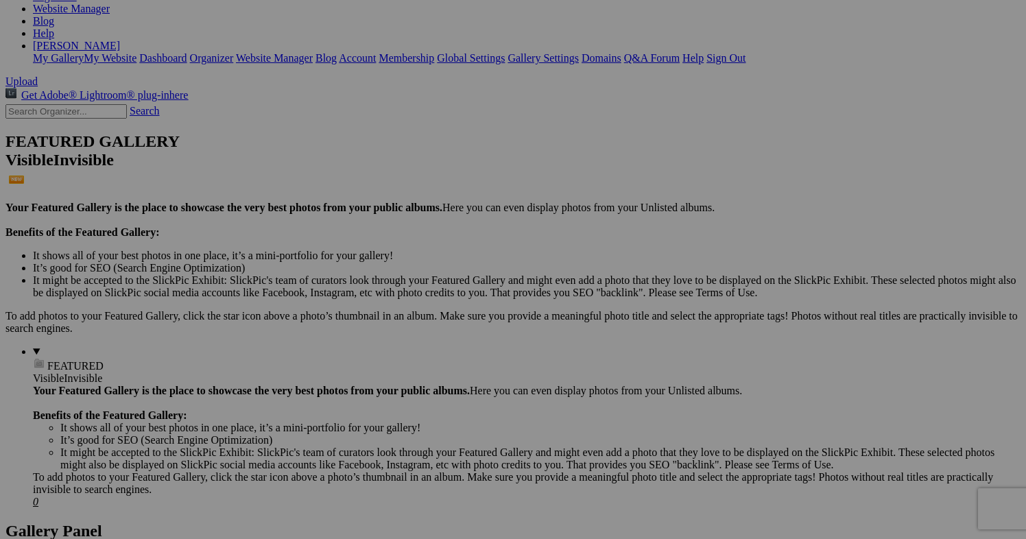
scroll to position [221, 0]
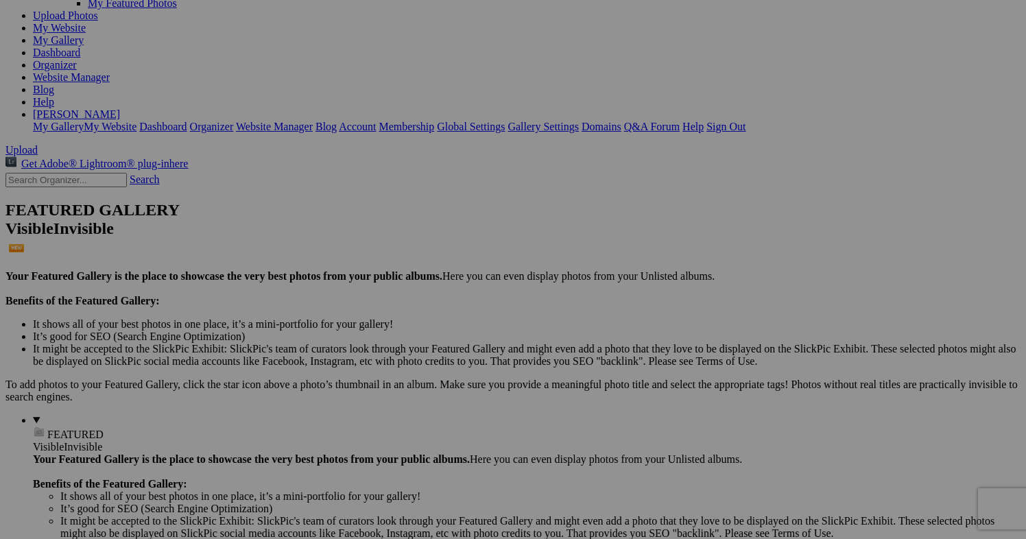
scroll to position [176, 0]
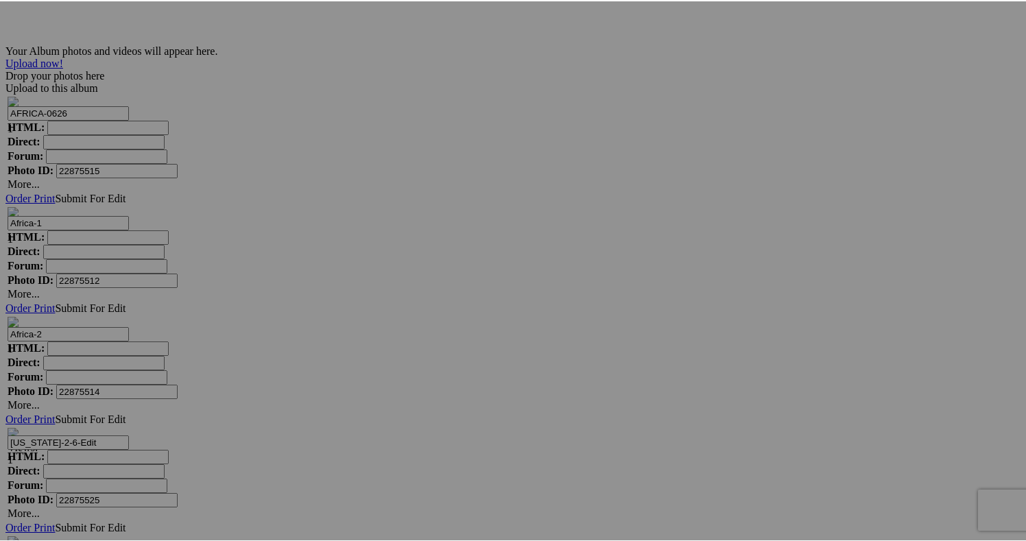
scroll to position [5088, 0]
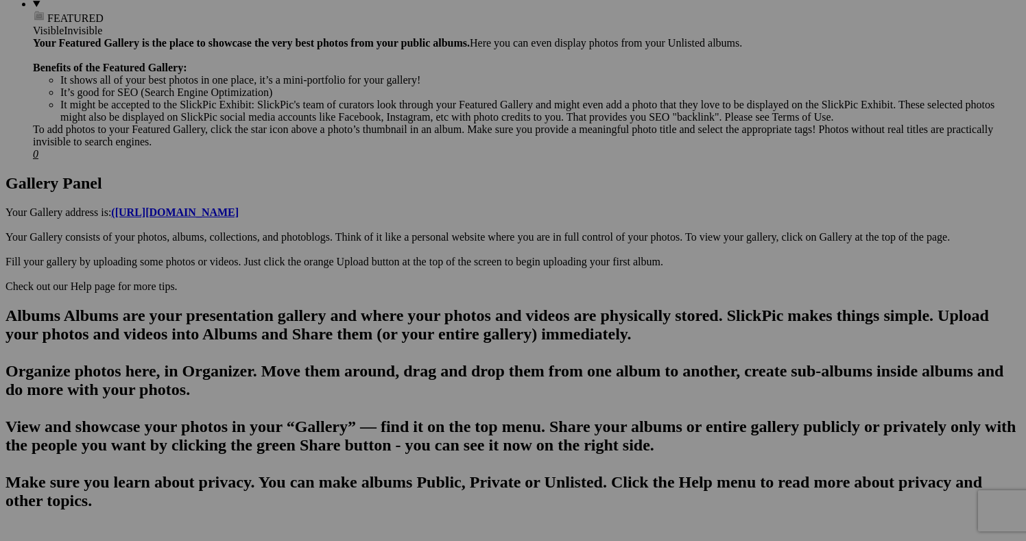
scroll to position [587, 0]
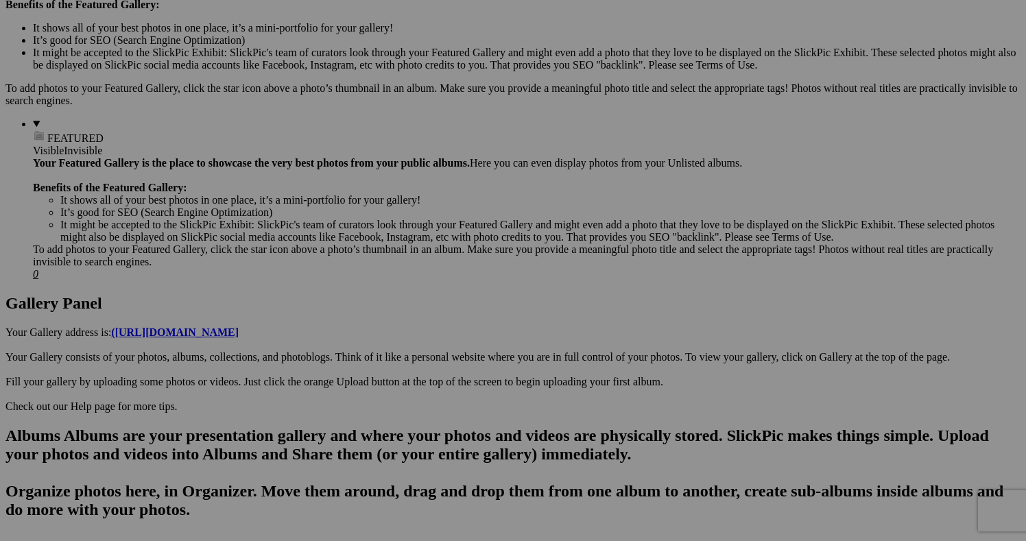
scroll to position [427, 0]
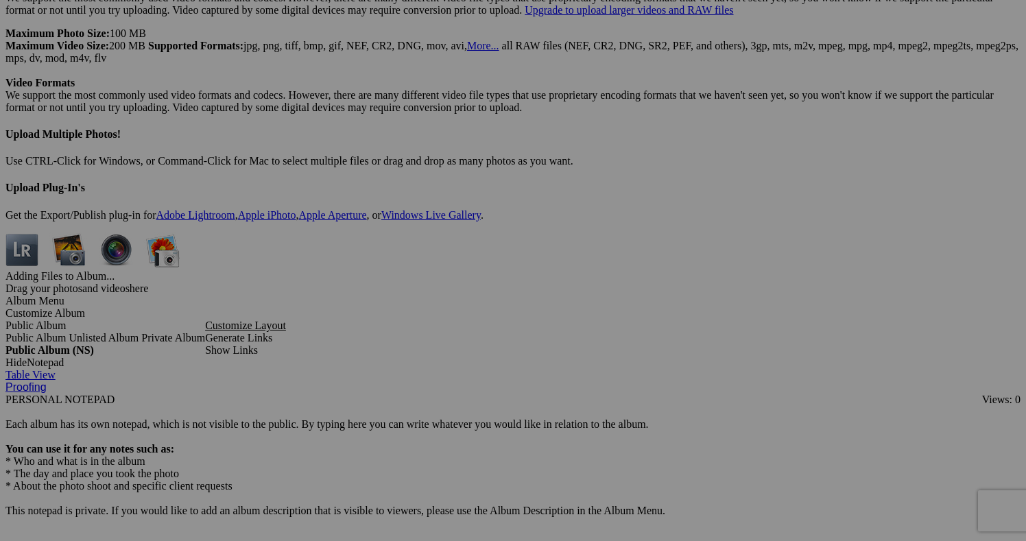
scroll to position [4548, 0]
